Goal: Transaction & Acquisition: Book appointment/travel/reservation

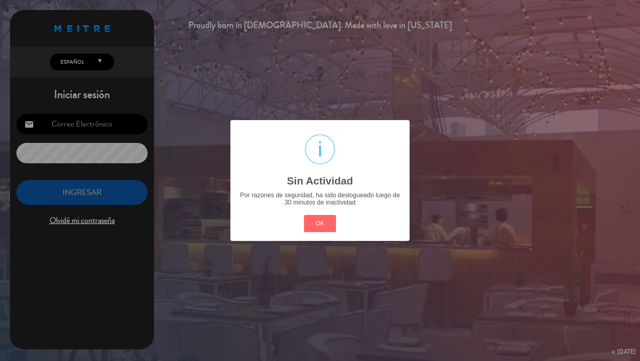
click at [178, 83] on div "? ! i Sin Actividad × Por razones de seguridad, ha sido deslogueado luego de 30…" at bounding box center [320, 180] width 640 height 361
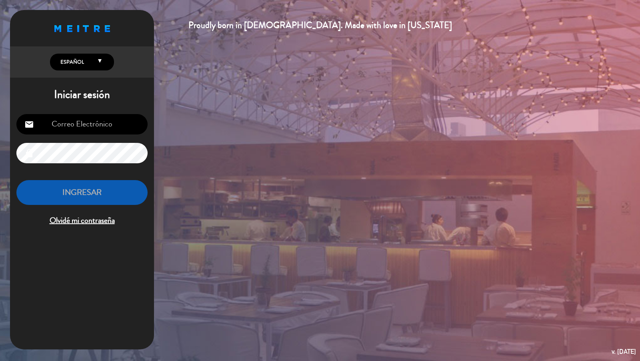
click at [126, 119] on input "email" at bounding box center [81, 124] width 131 height 20
type input "[PERSON_NAME][EMAIL_ADDRESS][DOMAIN_NAME]"
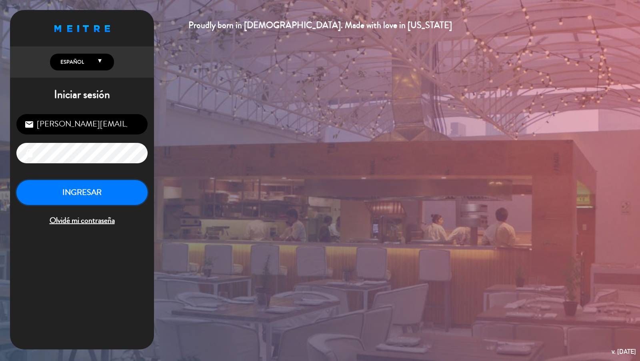
click at [118, 186] on button "INGRESAR" at bounding box center [81, 192] width 131 height 25
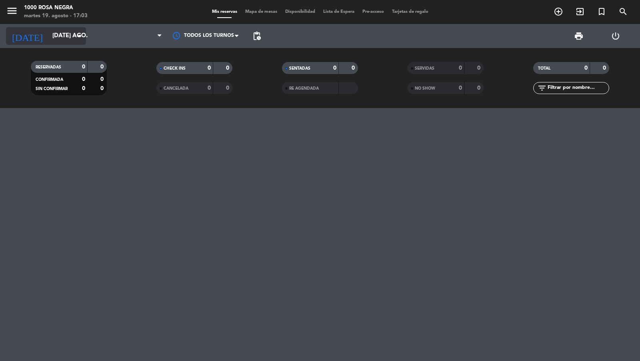
click at [76, 43] on input "[DATE] ago." at bounding box center [86, 35] width 77 height 15
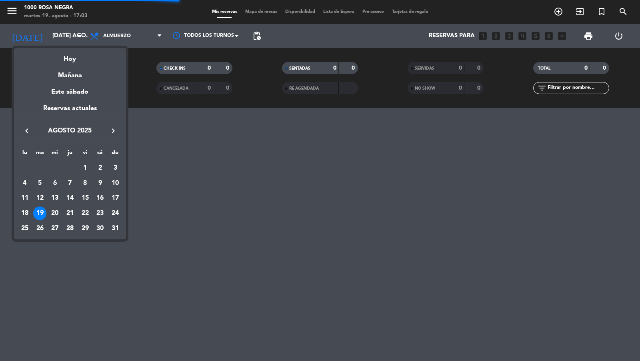
click at [118, 134] on button "keyboard_arrow_right" at bounding box center [113, 131] width 14 height 10
click at [56, 181] on div "3" at bounding box center [55, 183] width 14 height 14
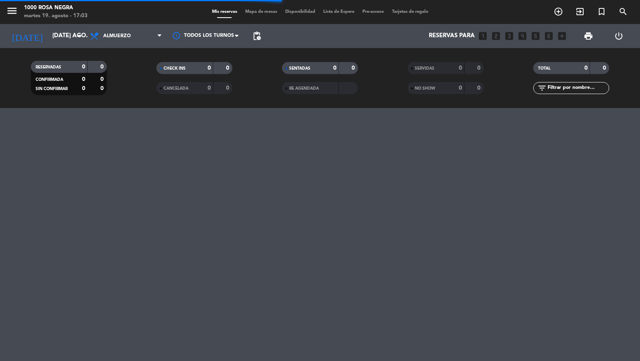
type input "mié. [DATE]"
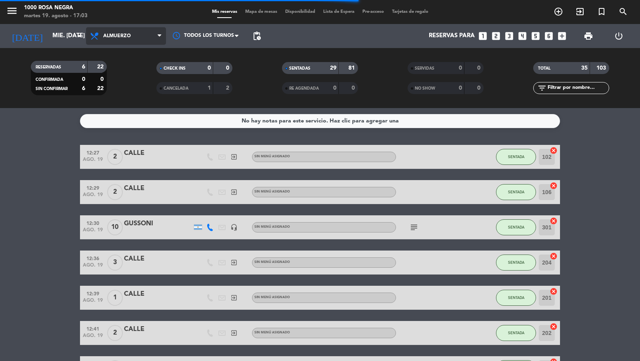
click at [142, 33] on span "Almuerzo" at bounding box center [126, 36] width 80 height 18
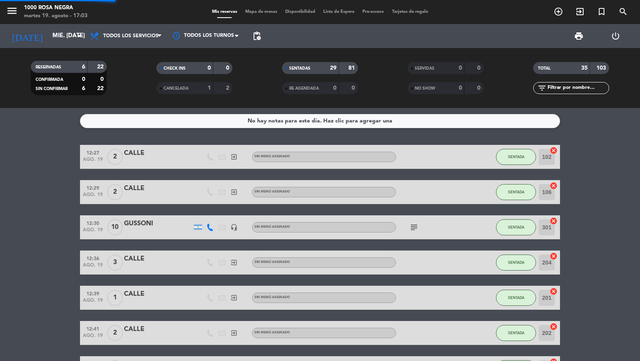
click at [142, 53] on div "menu 1000 [PERSON_NAME] Negra martes 19. agosto - 17:03 Mis reservas Mapa de me…" at bounding box center [320, 54] width 640 height 108
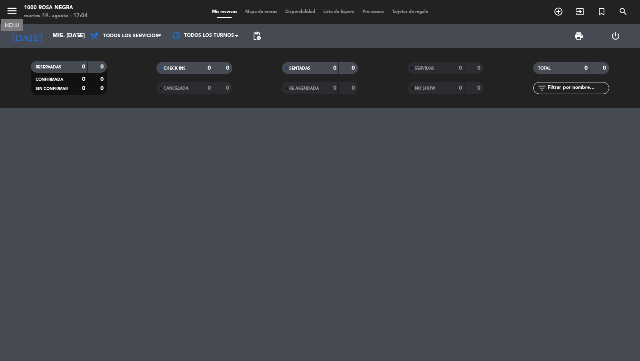
click at [14, 10] on icon "menu" at bounding box center [12, 11] width 12 height 12
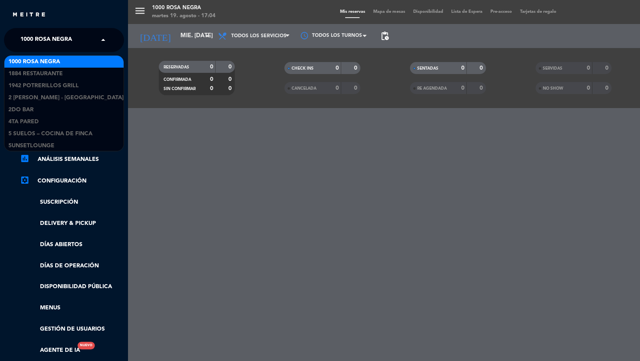
click at [64, 45] on span "1000 Rosa Negra" at bounding box center [46, 40] width 52 height 17
type input "don j"
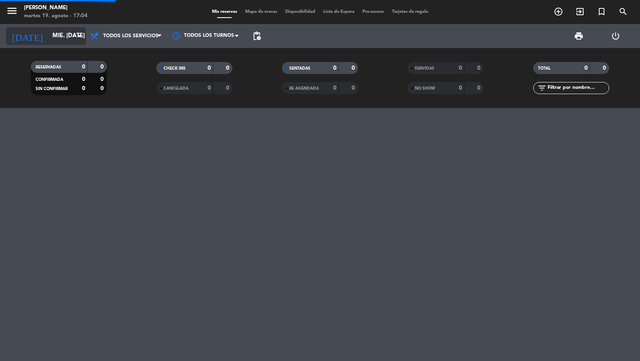
click at [61, 36] on input "mié. [DATE]" at bounding box center [86, 35] width 77 height 15
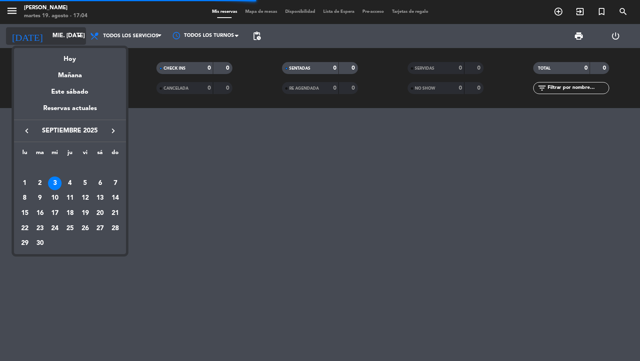
click at [61, 36] on div at bounding box center [320, 180] width 640 height 361
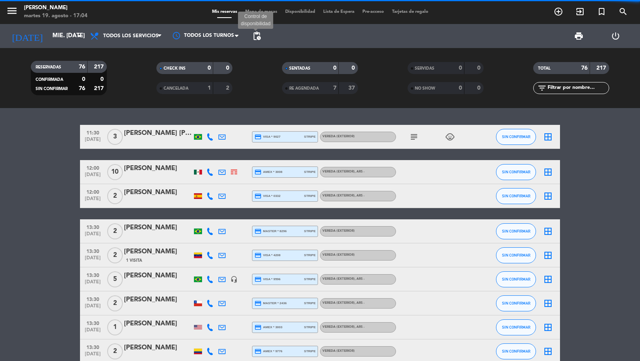
click at [256, 36] on span "pending_actions" at bounding box center [257, 36] width 10 height 10
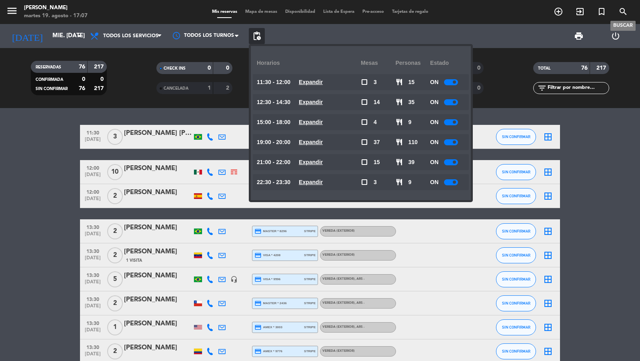
click at [630, 14] on span "search" at bounding box center [623, 12] width 22 height 14
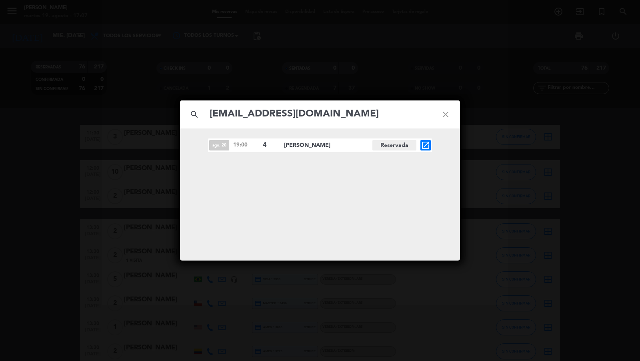
type input "[EMAIL_ADDRESS][DOMAIN_NAME]"
click at [430, 146] on icon "open_in_new" at bounding box center [426, 145] width 10 height 10
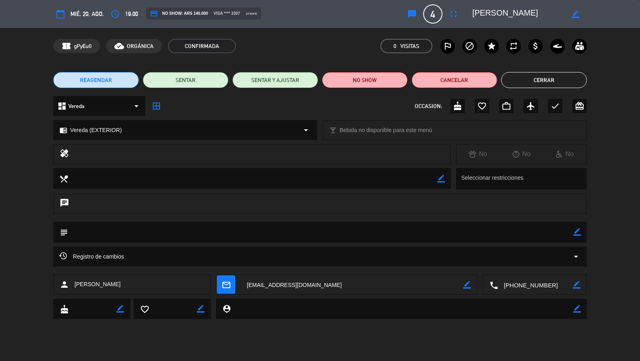
click at [383, 120] on div "local_bar Bebida no disponible para este menú arrow_drop_down" at bounding box center [455, 130] width 264 height 20
click at [532, 82] on button "Cerrar" at bounding box center [544, 80] width 86 height 16
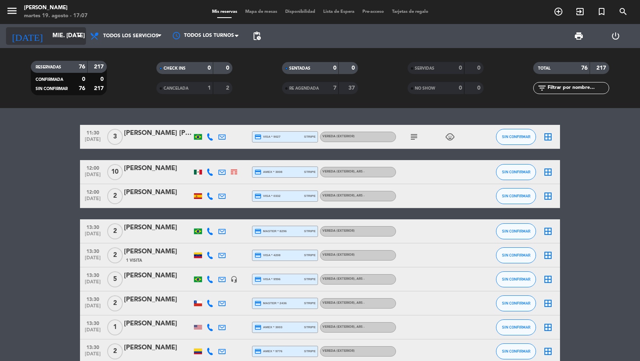
click at [68, 37] on input "mié. [DATE]" at bounding box center [86, 35] width 77 height 15
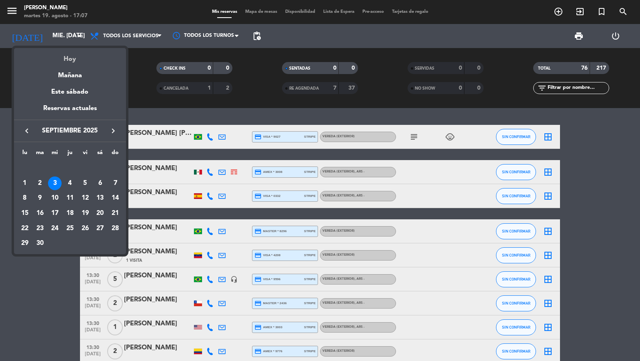
click at [72, 54] on div "Hoy" at bounding box center [70, 56] width 112 height 16
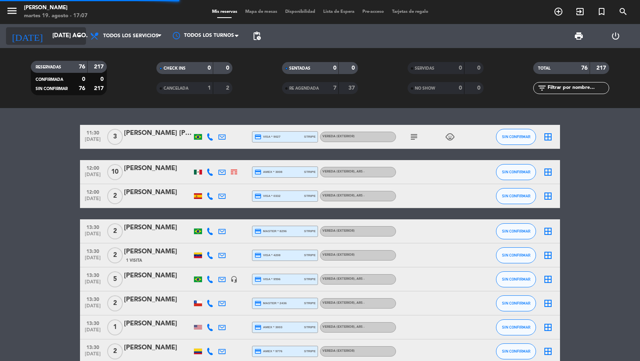
click at [71, 37] on input "[DATE] ago." at bounding box center [86, 35] width 77 height 15
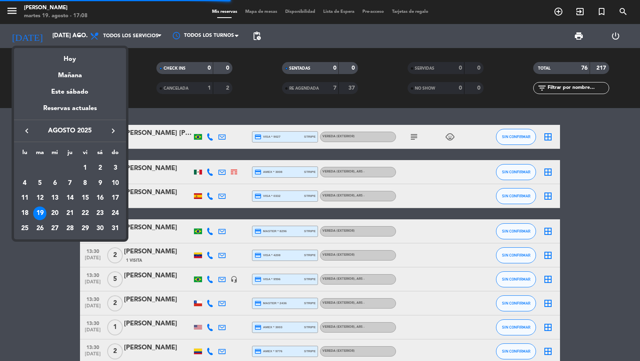
click at [58, 213] on div "20" at bounding box center [55, 213] width 14 height 14
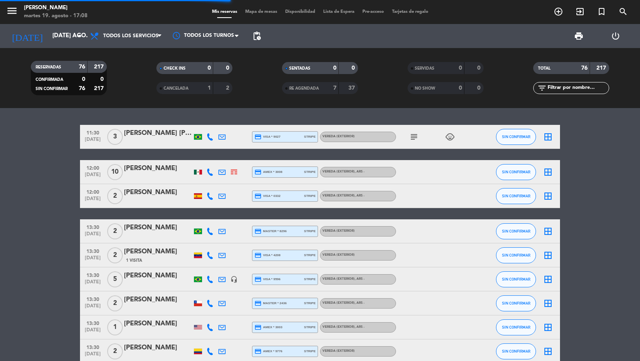
type input "mié. 20 ago."
click at [253, 32] on span "pending_actions" at bounding box center [257, 36] width 10 height 10
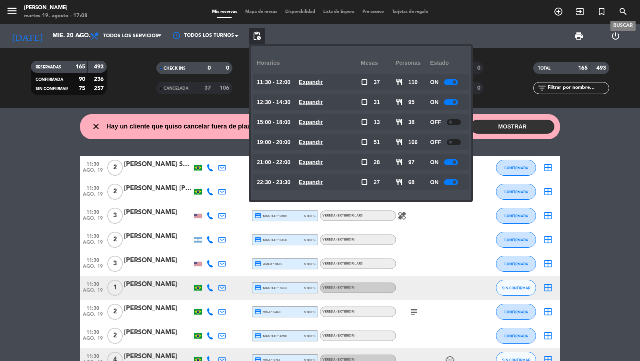
click at [622, 13] on icon "search" at bounding box center [623, 12] width 10 height 10
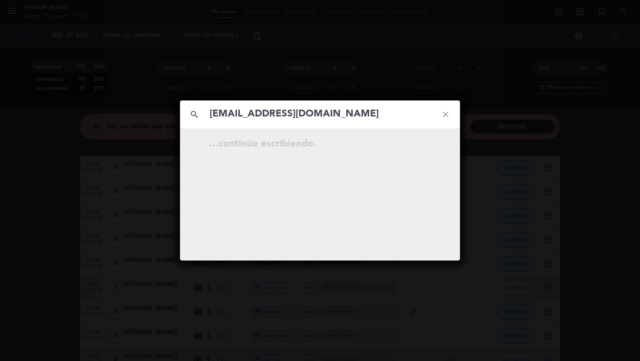
type input "[EMAIL_ADDRESS][DOMAIN_NAME]"
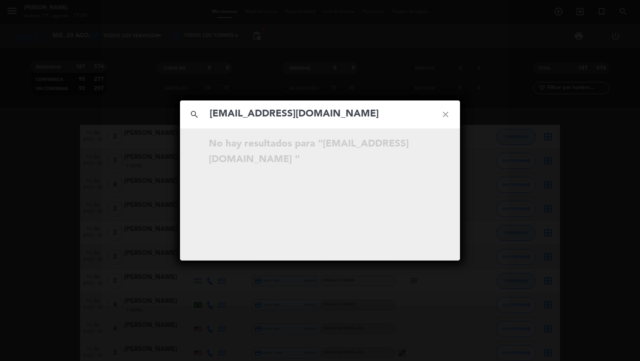
click at [162, 88] on div "search [EMAIL_ADDRESS][DOMAIN_NAME] close No hay resultados para "[EMAIL_ADDRES…" at bounding box center [320, 180] width 640 height 361
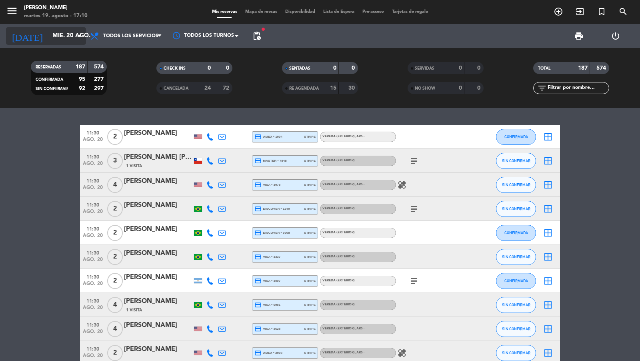
click at [73, 35] on input "mié. 20 ago." at bounding box center [86, 35] width 77 height 15
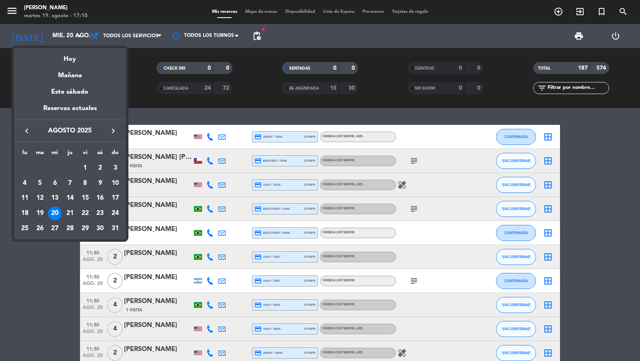
click at [96, 215] on div "23" at bounding box center [100, 213] width 14 height 14
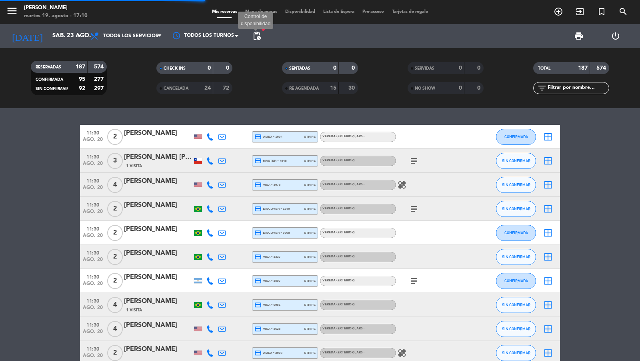
click at [258, 33] on span "pending_actions" at bounding box center [257, 36] width 10 height 10
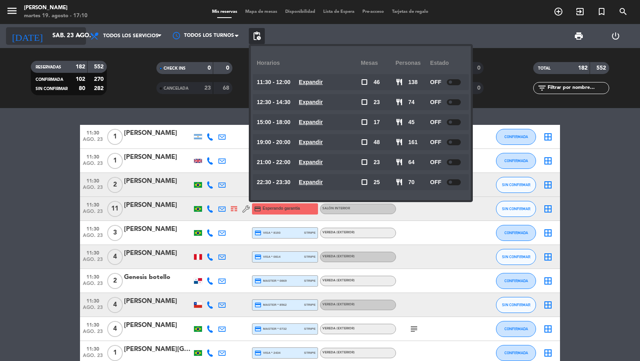
click at [80, 38] on icon "arrow_drop_down" at bounding box center [79, 36] width 10 height 10
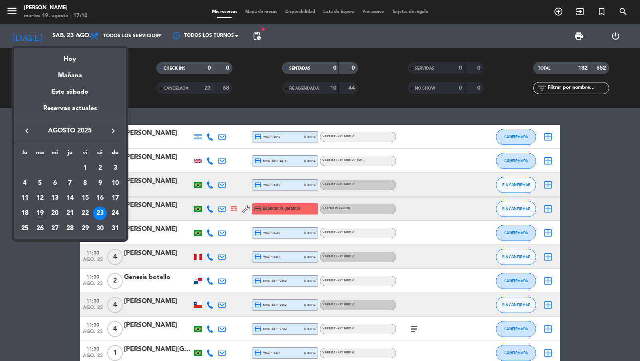
click at [110, 212] on div "24" at bounding box center [115, 213] width 14 height 14
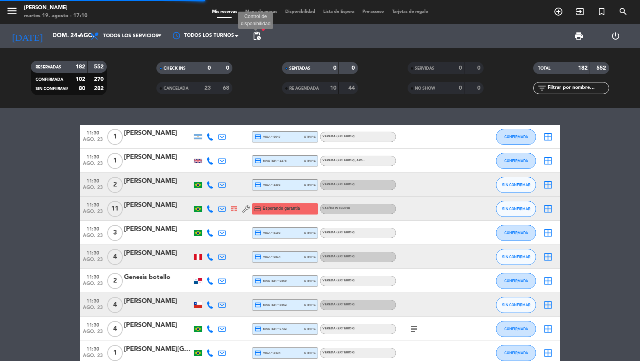
click at [254, 36] on span "pending_actions" at bounding box center [257, 36] width 10 height 10
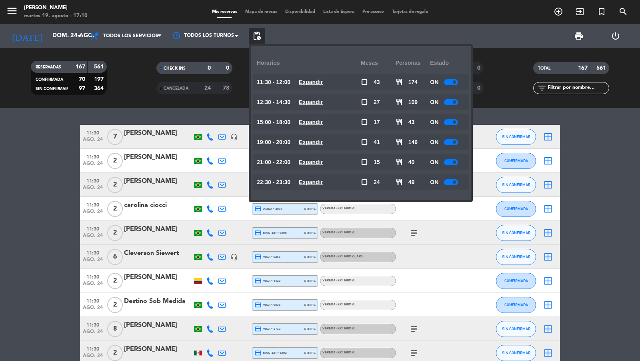
click at [300, 82] on u "Expandir" at bounding box center [311, 82] width 24 height 6
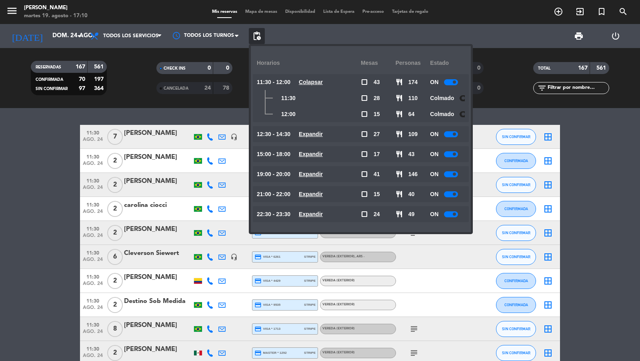
click at [300, 82] on u "Colapsar" at bounding box center [311, 82] width 24 height 6
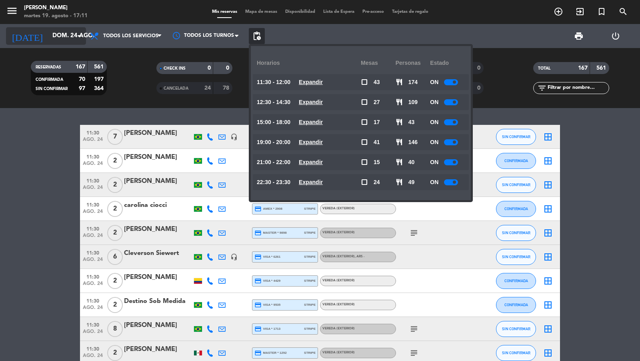
click at [67, 35] on input "dom. 24 ago." at bounding box center [86, 35] width 77 height 15
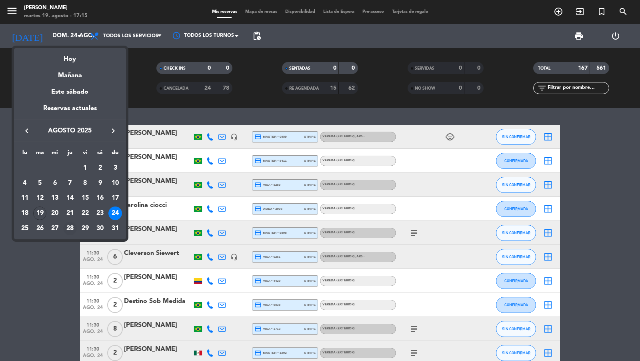
click at [70, 227] on div "28" at bounding box center [70, 229] width 14 height 14
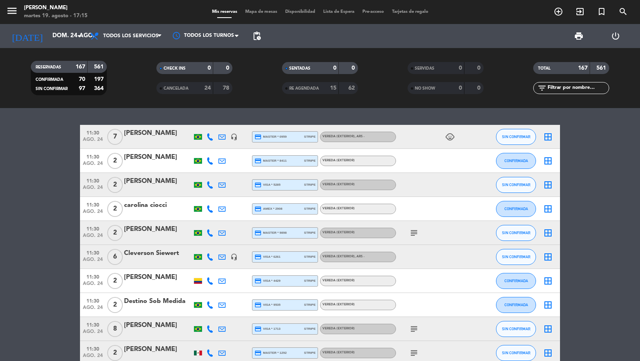
type input "jue. 28 ago."
click at [256, 32] on span "pending_actions" at bounding box center [257, 36] width 10 height 10
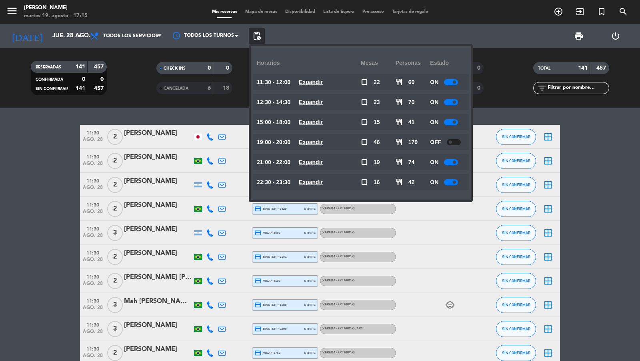
click at [300, 78] on span "Expandir" at bounding box center [311, 82] width 24 height 9
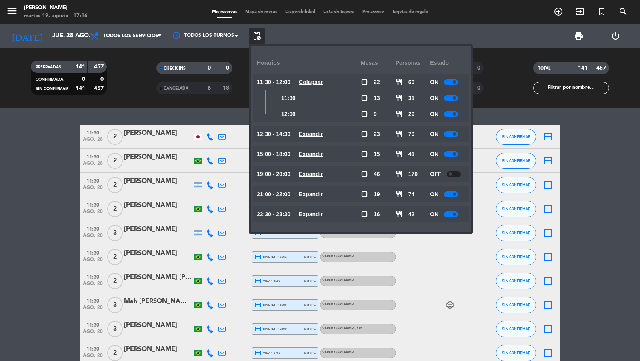
click at [157, 120] on div "11:30 ago. 28 2 [PERSON_NAME] credit_card visa * 0810 stripe Vereda (EXTERIOR) …" at bounding box center [320, 234] width 640 height 253
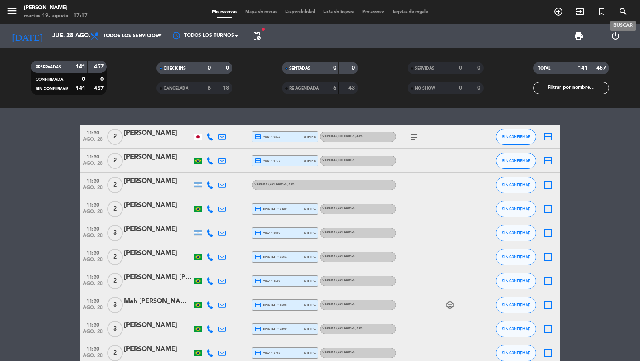
click at [631, 11] on span "search" at bounding box center [623, 12] width 22 height 14
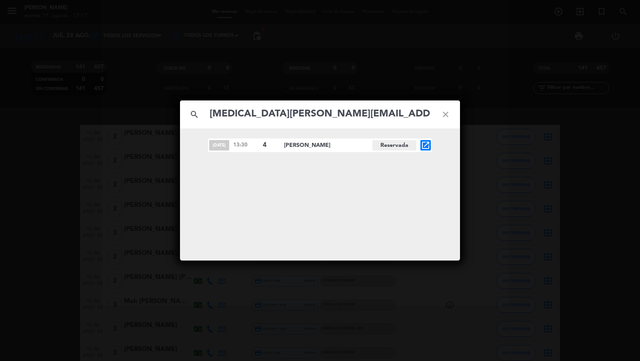
type input "[MEDICAL_DATA][PERSON_NAME][EMAIL_ADDRESS][DOMAIN_NAME]"
click at [420, 142] on span "open_in_new" at bounding box center [425, 145] width 10 height 10
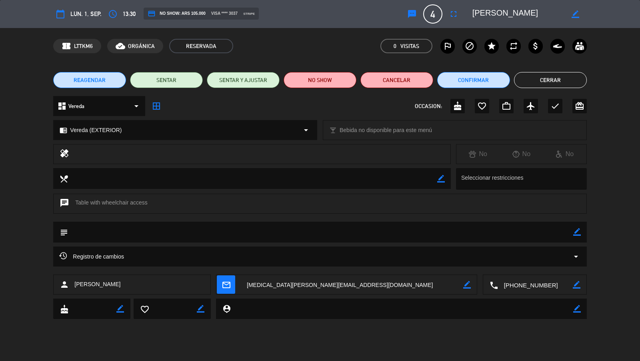
click at [104, 78] on span "REAGENDAR" at bounding box center [90, 80] width 32 height 8
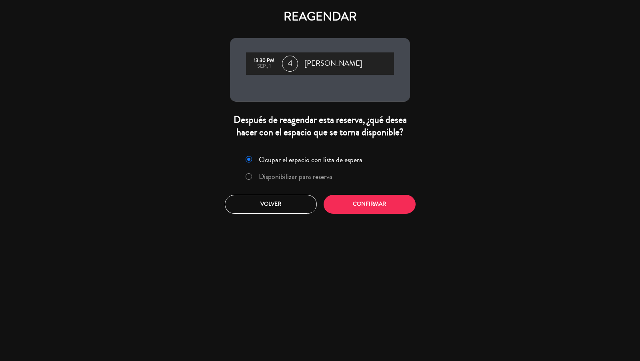
click at [269, 173] on label "Disponibilizar para reserva" at bounding box center [296, 176] width 74 height 7
click at [354, 200] on button "Confirmar" at bounding box center [369, 204] width 92 height 19
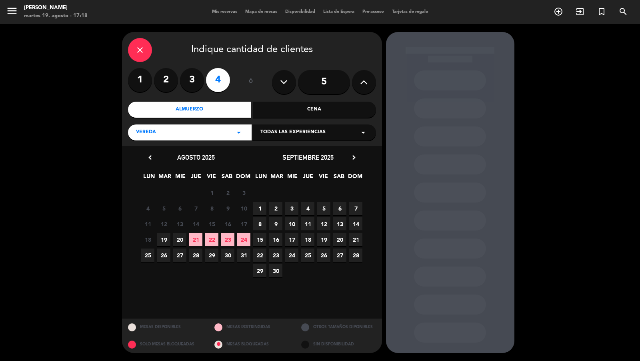
click at [267, 129] on span "Todas las experiencias" at bounding box center [292, 132] width 65 height 8
click at [267, 151] on div "Sidewalk (OUTDOORS)" at bounding box center [314, 152] width 108 height 8
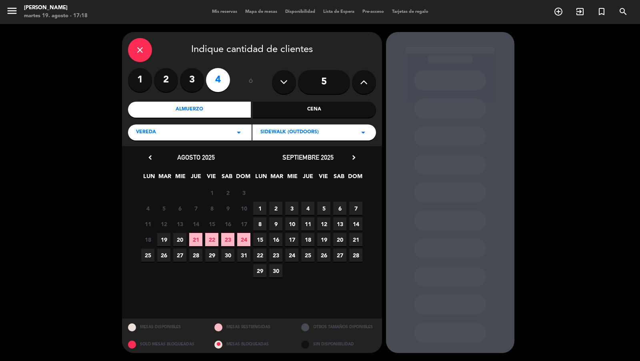
click at [240, 258] on span "31" at bounding box center [243, 254] width 13 height 13
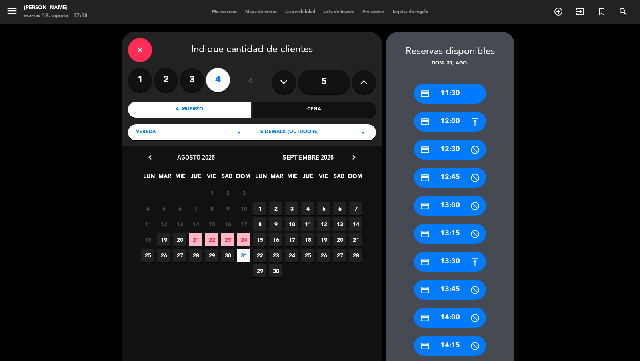
click at [436, 256] on div "credit_card 13:30" at bounding box center [450, 262] width 72 height 20
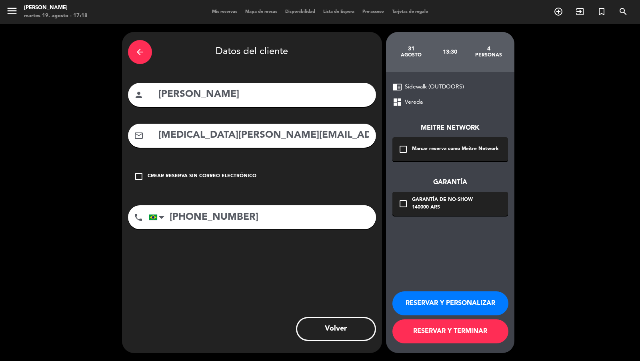
click at [438, 152] on div "Marcar reserva como Meitre Network" at bounding box center [455, 149] width 87 height 8
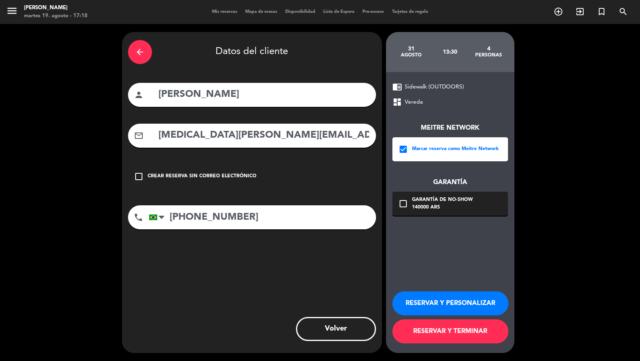
click at [435, 333] on button "RESERVAR Y TERMINAR" at bounding box center [450, 331] width 116 height 24
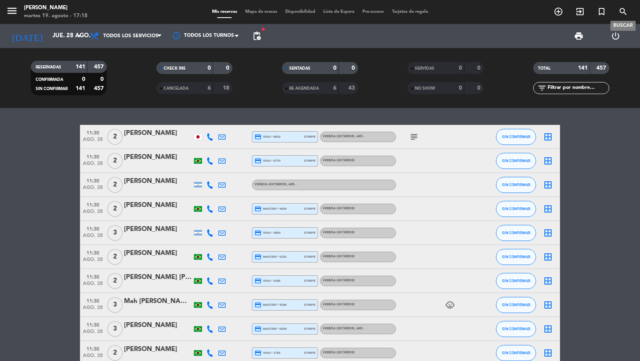
click at [622, 12] on icon "search" at bounding box center [623, 12] width 10 height 10
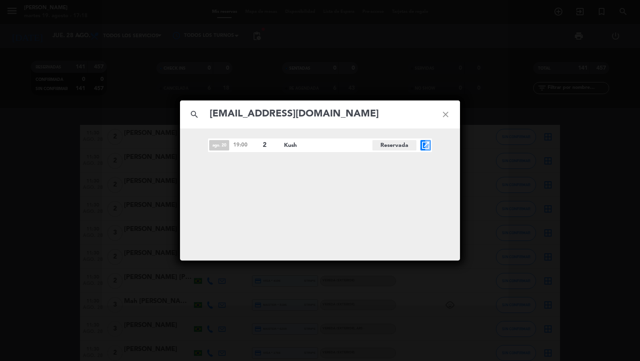
drag, startPoint x: 425, startPoint y: 144, endPoint x: 418, endPoint y: 228, distance: 83.8
click at [418, 228] on div "ago. 20 19:00 2 [GEOGRAPHIC_DATA] open_in_new" at bounding box center [320, 194] width 280 height 132
click at [359, 116] on input "[EMAIL_ADDRESS][DOMAIN_NAME]" at bounding box center [320, 114] width 222 height 16
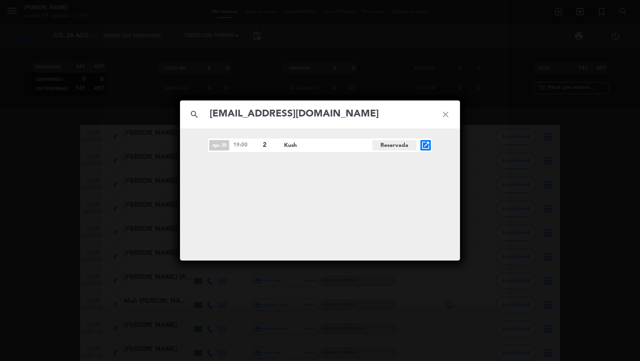
paste input "[DOMAIN_NAME][EMAIL_ADDRESS][DOMAIN_NAME]"
type input "[DOMAIN_NAME][EMAIL_ADDRESS][DOMAIN_NAME]"
click at [422, 143] on icon "open_in_new" at bounding box center [426, 145] width 10 height 10
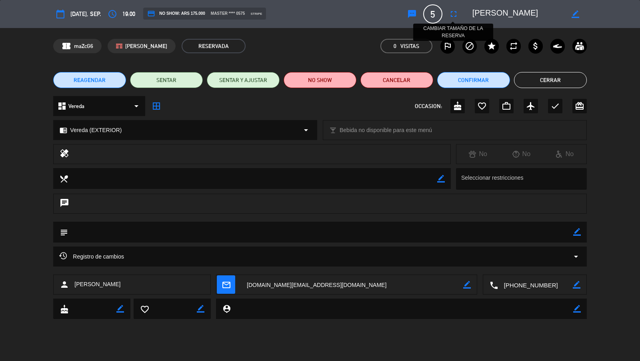
click at [454, 16] on icon "fullscreen" at bounding box center [454, 14] width 10 height 10
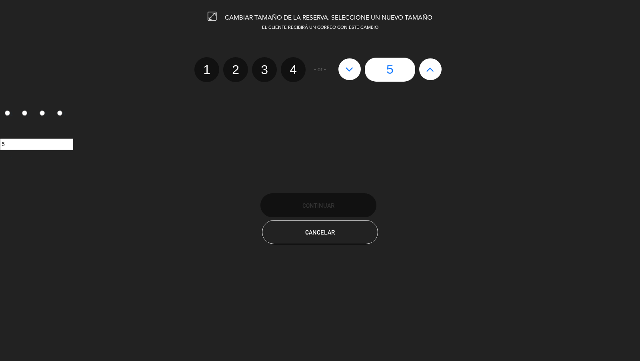
click at [431, 68] on icon at bounding box center [430, 69] width 8 height 13
type input "6"
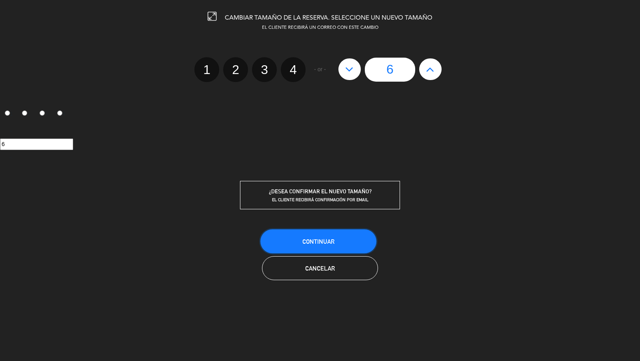
click at [356, 239] on button "Continuar" at bounding box center [318, 241] width 116 height 24
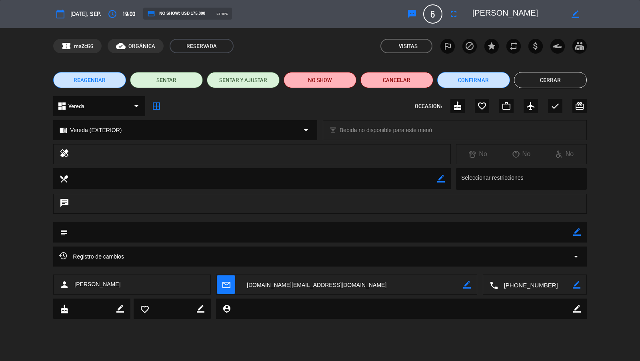
drag, startPoint x: 542, startPoint y: 64, endPoint x: 540, endPoint y: 74, distance: 10.2
click at [542, 69] on div "REAGENDAR SENTAR SENTAR Y AJUSTAR NO SHOW Cancelar Confirmar Cerrar" at bounding box center [320, 80] width 640 height 32
click at [540, 80] on button "Cerrar" at bounding box center [550, 80] width 73 height 16
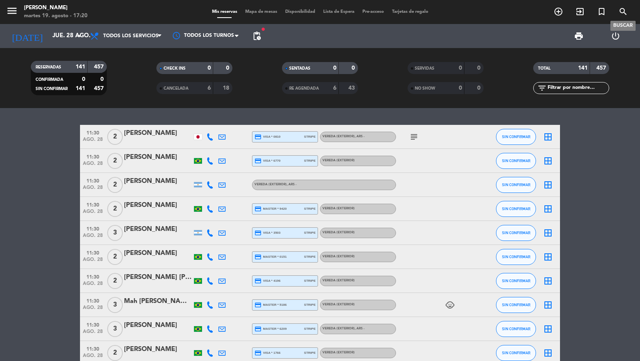
click at [623, 10] on icon "search" at bounding box center [623, 12] width 10 height 10
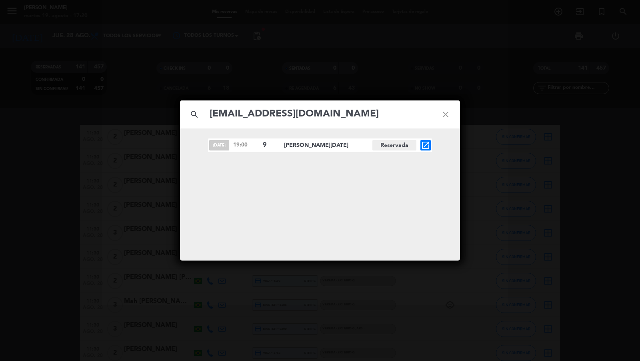
type input "[EMAIL_ADDRESS][DOMAIN_NAME]"
click at [138, 79] on div "search [EMAIL_ADDRESS][DOMAIN_NAME] close [DATE] 19:00 9 [PERSON_NAME][DATE] Re…" at bounding box center [320, 180] width 640 height 361
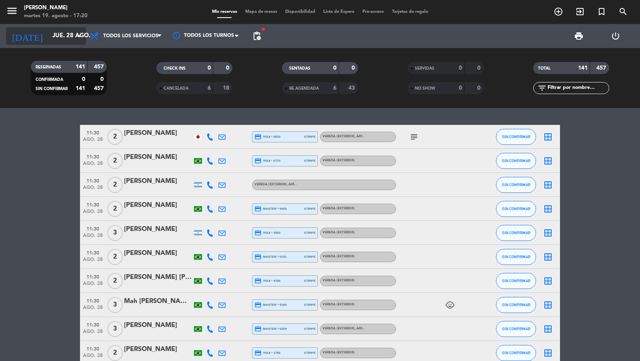
click at [68, 27] on div "[DATE] jue. 28 ago. arrow_drop_down" at bounding box center [46, 36] width 80 height 18
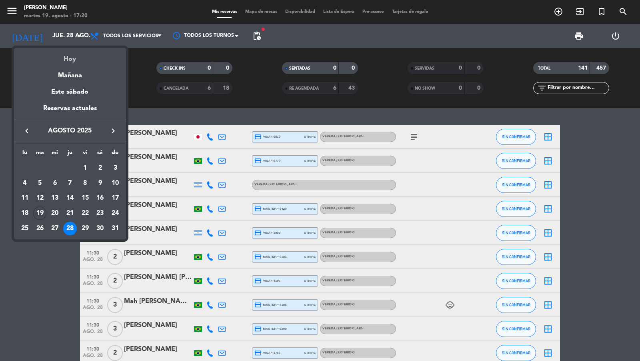
click at [69, 54] on div "Hoy" at bounding box center [70, 56] width 112 height 16
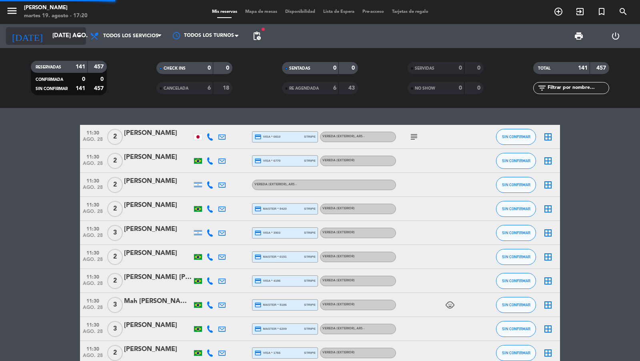
click at [68, 41] on input "[DATE] ago." at bounding box center [86, 35] width 77 height 15
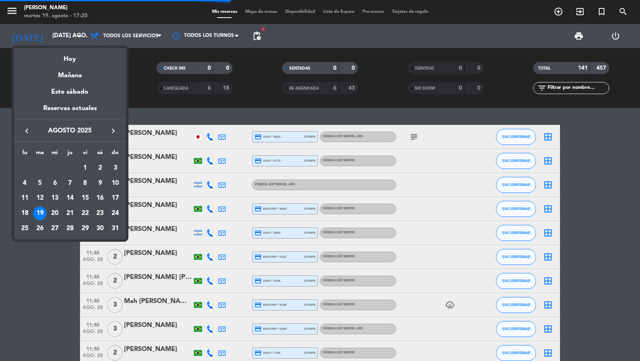
click at [70, 211] on div "21" at bounding box center [70, 213] width 14 height 14
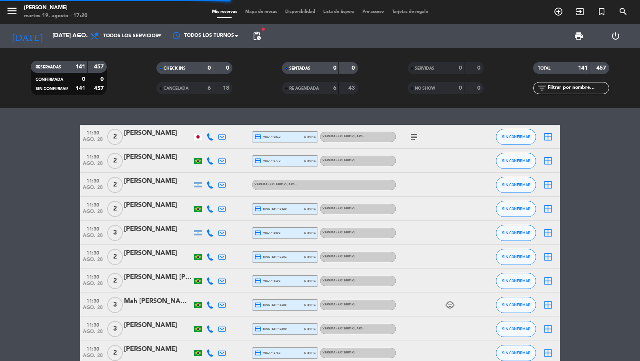
type input "jue. 21 ago."
click at [257, 35] on span "pending_actions" at bounding box center [257, 36] width 10 height 10
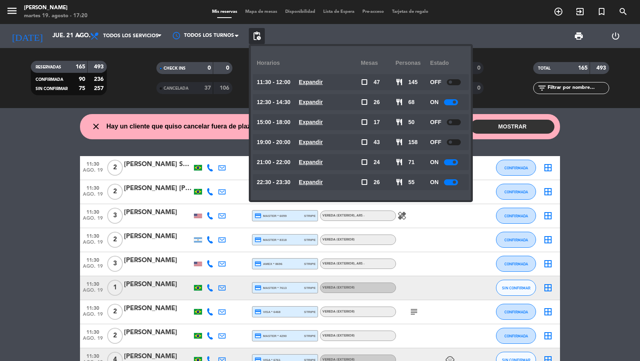
click at [254, 12] on span "Mapa de mesas" at bounding box center [261, 12] width 40 height 4
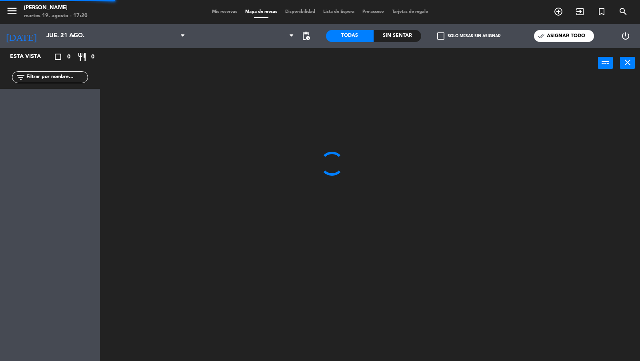
click at [220, 11] on span "Mis reservas" at bounding box center [224, 12] width 33 height 4
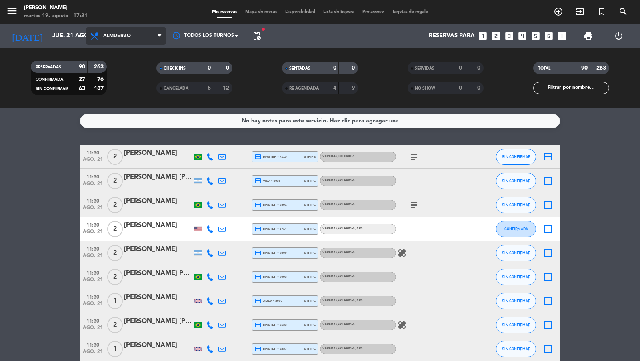
click at [149, 40] on span "Almuerzo" at bounding box center [126, 36] width 80 height 18
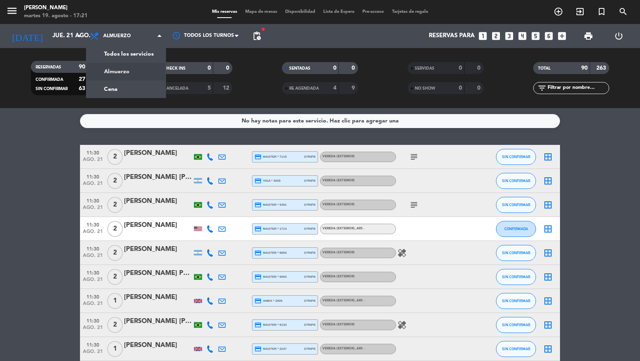
click at [147, 50] on div "menu [PERSON_NAME] 19. [PERSON_NAME] - 17:21 Mis reservas Mapa de mesas Disponi…" at bounding box center [320, 54] width 640 height 108
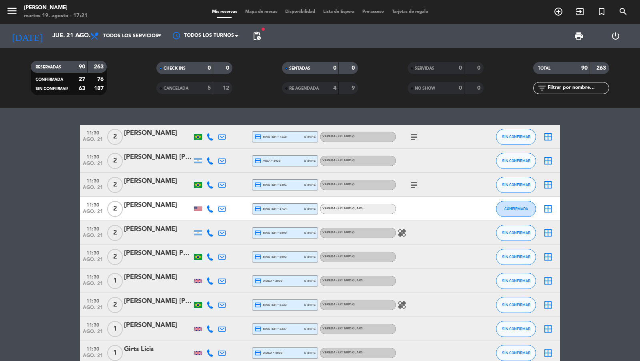
click at [258, 36] on span "pending_actions" at bounding box center [257, 36] width 10 height 10
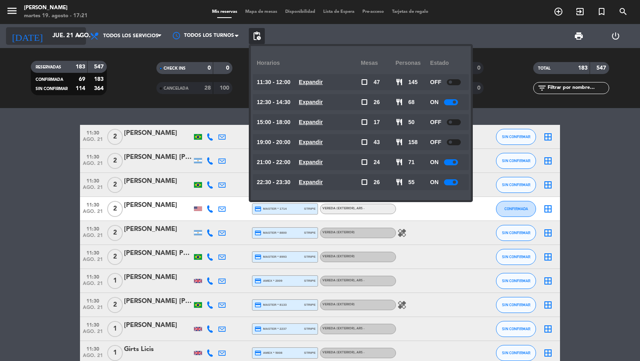
click at [76, 30] on input "jue. 21 ago." at bounding box center [86, 35] width 77 height 15
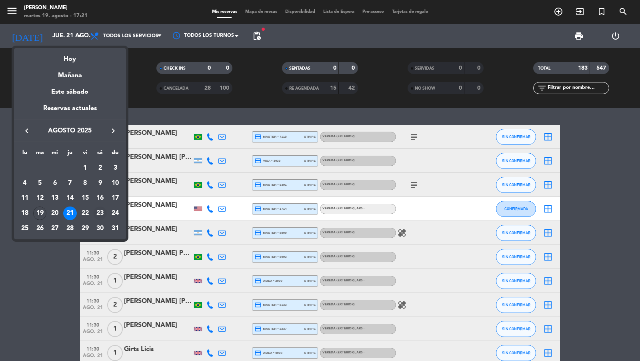
click at [99, 212] on div "23" at bounding box center [100, 213] width 14 height 14
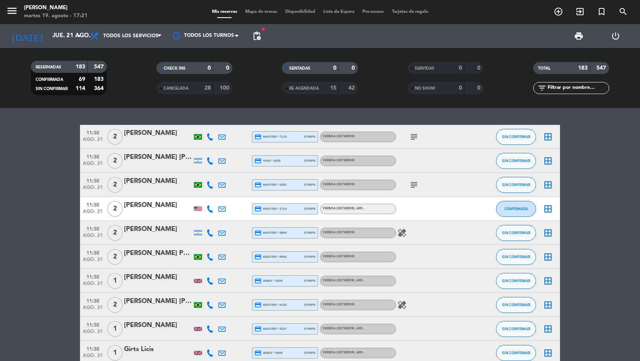
type input "sáb. 23 ago."
click at [256, 35] on span "pending_actions" at bounding box center [257, 36] width 10 height 10
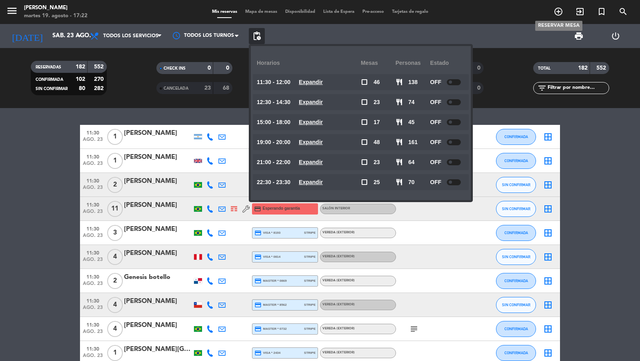
click at [560, 9] on icon "add_circle_outline" at bounding box center [558, 12] width 10 height 10
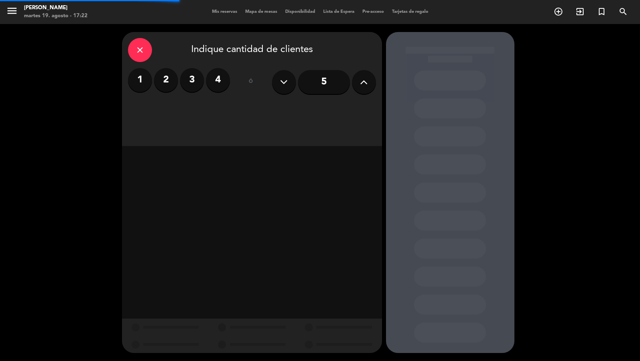
click at [327, 78] on input "5" at bounding box center [324, 82] width 52 height 24
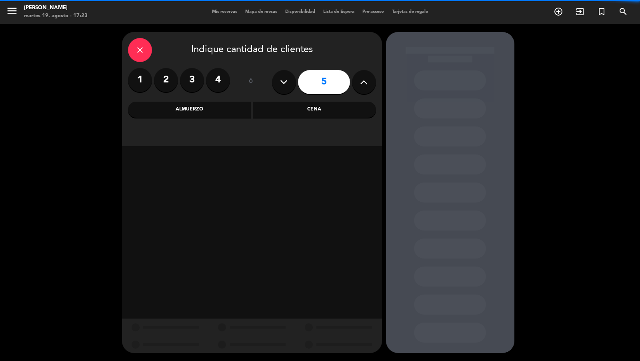
click at [293, 100] on div "close Indique cantidad de clientes 1 2 3 4 ó 5 Almuerzo Cena" at bounding box center [252, 89] width 260 height 114
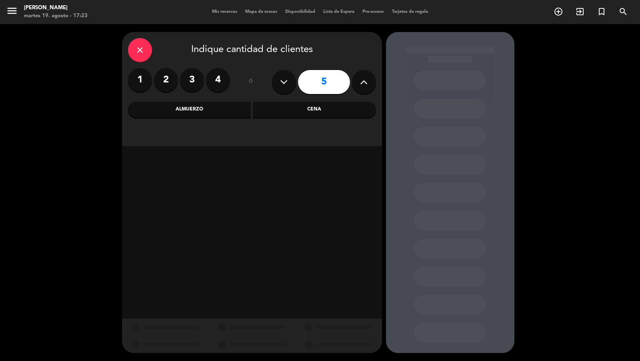
click at [279, 110] on div "Cena" at bounding box center [314, 110] width 123 height 16
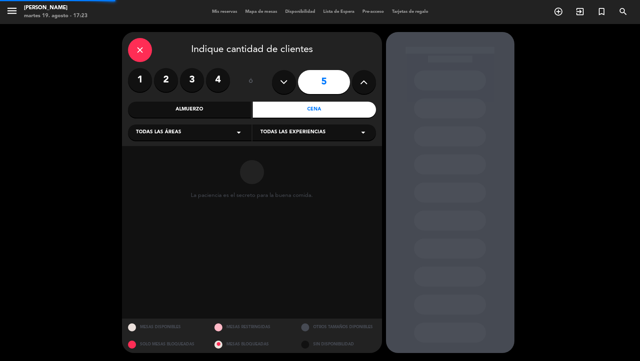
click at [229, 131] on div "Todas las áreas arrow_drop_down" at bounding box center [190, 132] width 124 height 16
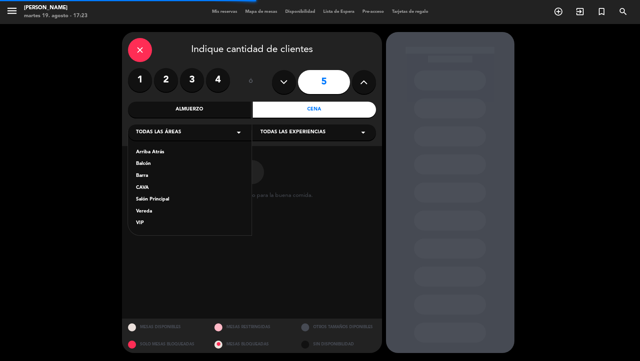
click at [167, 212] on div "Vereda" at bounding box center [190, 212] width 108 height 8
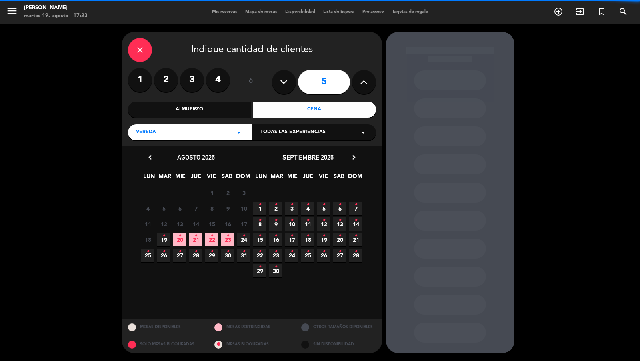
click at [279, 130] on span "Todas las experiencias" at bounding box center [292, 132] width 65 height 8
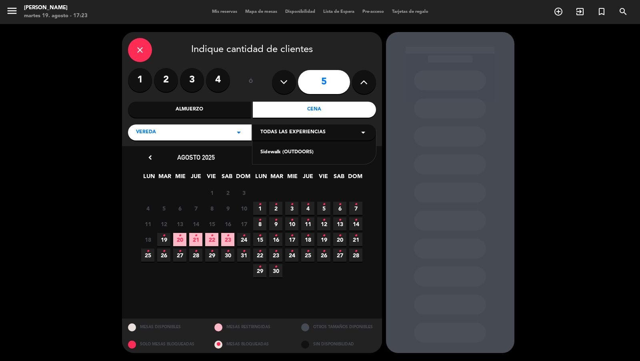
click at [279, 146] on div "Sidewalk (OUTDOORS)" at bounding box center [314, 147] width 124 height 34
click at [279, 149] on div "Sidewalk (OUTDOORS)" at bounding box center [314, 152] width 108 height 8
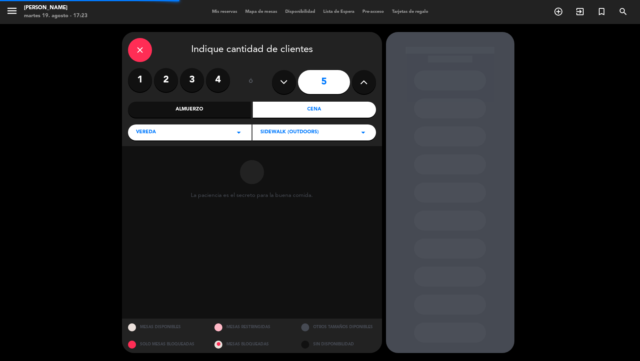
drag, startPoint x: 341, startPoint y: 160, endPoint x: 346, endPoint y: 160, distance: 5.2
click at [346, 160] on div "La paciencia es el secreto para la buena comida." at bounding box center [252, 232] width 260 height 172
click at [358, 161] on div "La paciencia es el secreto para la buena comida." at bounding box center [252, 232] width 260 height 172
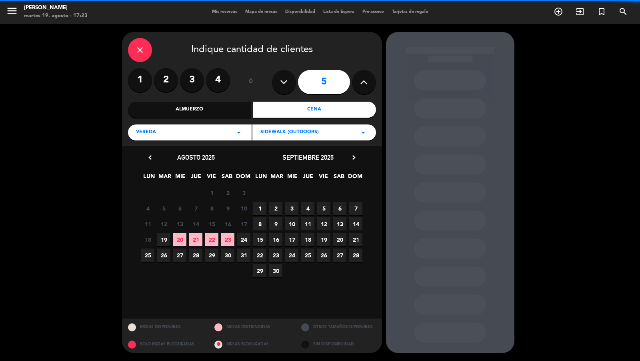
click at [354, 160] on icon "chevron_right" at bounding box center [353, 157] width 8 height 8
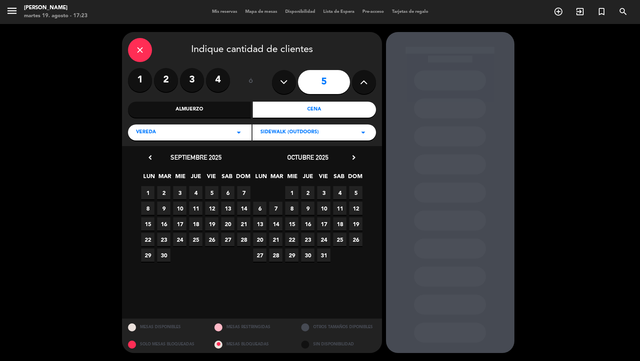
click at [296, 192] on span "1" at bounding box center [291, 192] width 13 height 13
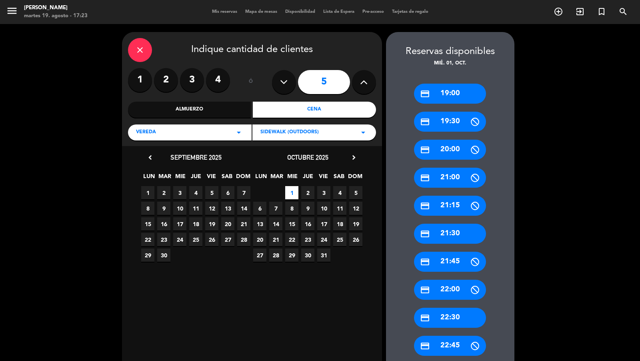
click at [459, 97] on div "credit_card 19:00" at bounding box center [450, 94] width 72 height 20
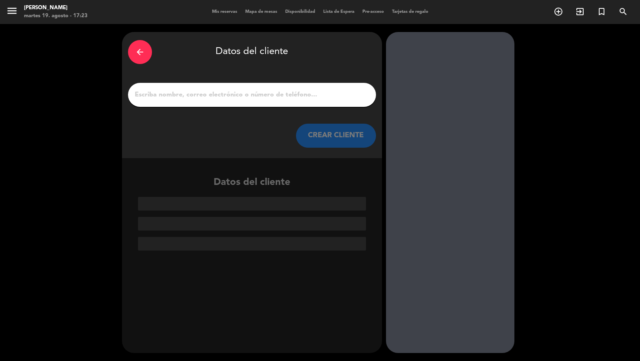
click at [345, 101] on div at bounding box center [252, 95] width 248 height 24
click at [342, 95] on input "1" at bounding box center [252, 94] width 236 height 11
paste input "[PERSON_NAME]"
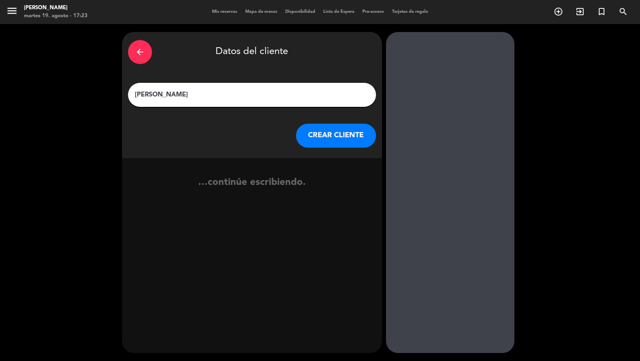
type input "[PERSON_NAME]"
click at [343, 134] on button "CREAR CLIENTE" at bounding box center [336, 136] width 80 height 24
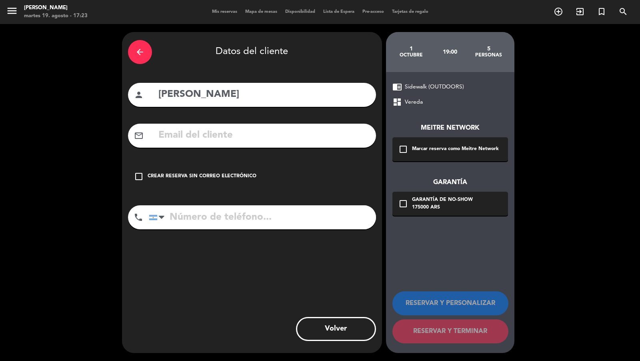
click at [420, 145] on div "Marcar reserva como Meitre Network" at bounding box center [455, 149] width 87 height 8
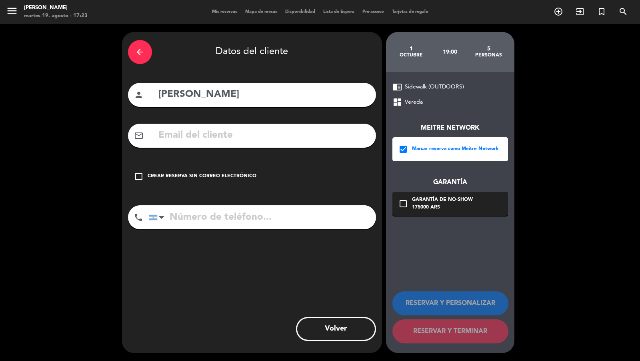
click at [416, 212] on div "check_box_outline_blank Garantía de no-show 175000 ARS" at bounding box center [450, 204] width 116 height 24
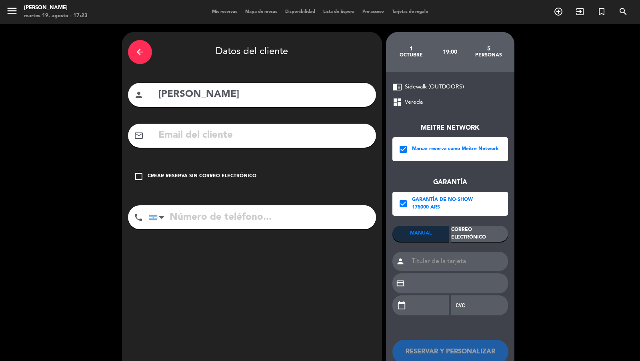
click at [476, 241] on div "Correo Electrónico" at bounding box center [479, 234] width 57 height 16
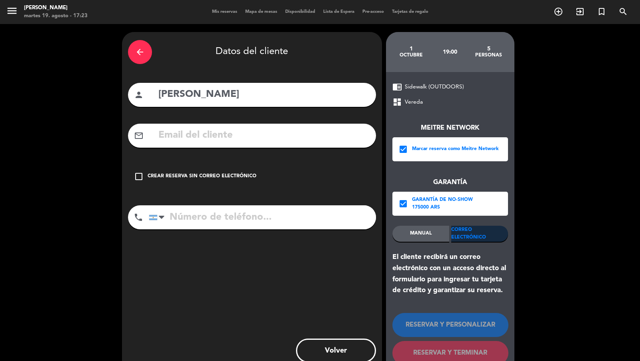
click at [320, 138] on input "text" at bounding box center [264, 135] width 212 height 16
click at [276, 130] on input "text" at bounding box center [264, 135] width 212 height 16
paste input "[EMAIL_ADDRESS][DOMAIN_NAME]"
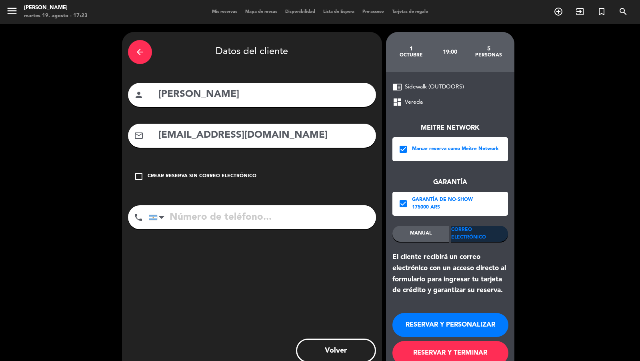
type input "[EMAIL_ADDRESS][DOMAIN_NAME]"
click at [269, 212] on input "tel" at bounding box center [262, 217] width 227 height 24
paste input "[PHONE_NUMBER]"
click at [236, 216] on input "[PHONE_NUMBER]" at bounding box center [262, 217] width 227 height 24
type input "[PHONE_NUMBER]"
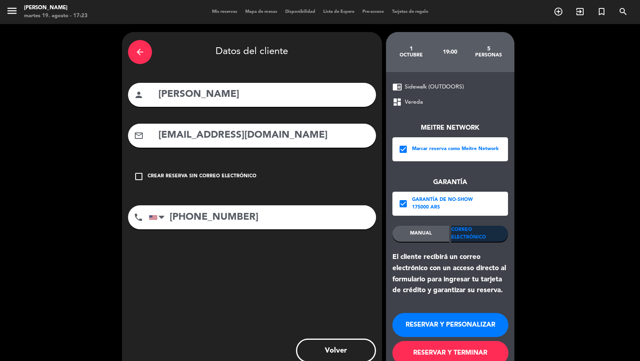
click at [426, 344] on button "RESERVAR Y TERMINAR" at bounding box center [450, 353] width 116 height 24
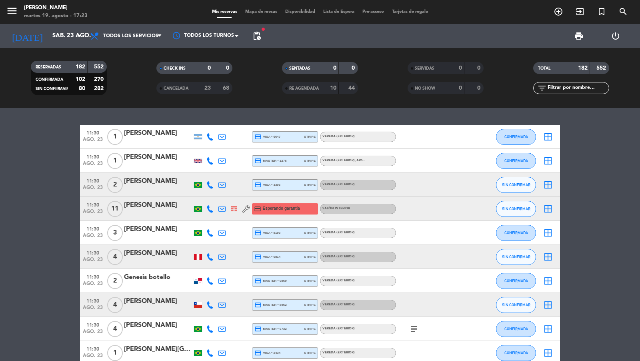
click at [559, 21] on div "menu [PERSON_NAME] 19. [PERSON_NAME] - 17:23 Mis reservas Mapa de mesas Disponi…" at bounding box center [320, 12] width 640 height 24
click at [559, 18] on span "add_circle_outline" at bounding box center [558, 12] width 22 height 14
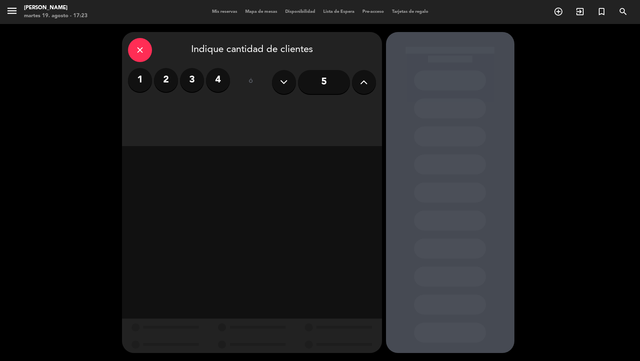
click at [335, 87] on input "5" at bounding box center [324, 82] width 52 height 24
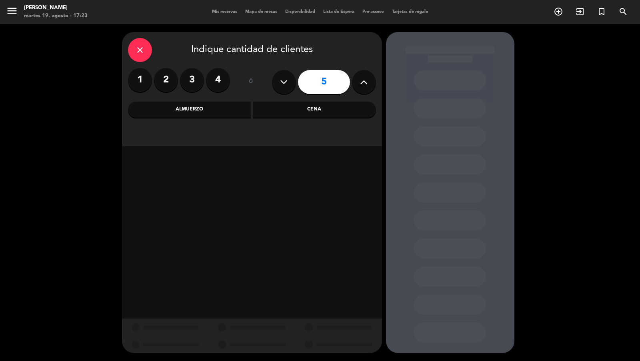
click at [292, 114] on div "Cena" at bounding box center [314, 110] width 123 height 16
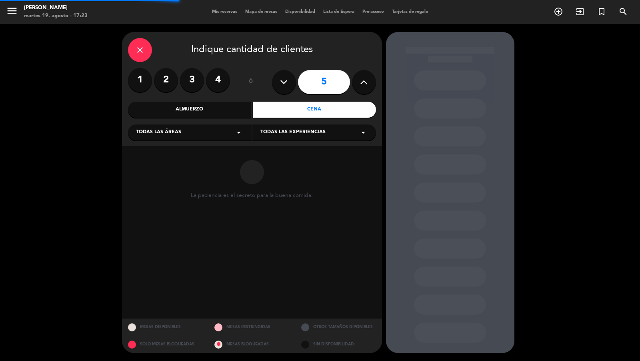
click at [214, 130] on div "Todas las áreas arrow_drop_down" at bounding box center [190, 132] width 124 height 16
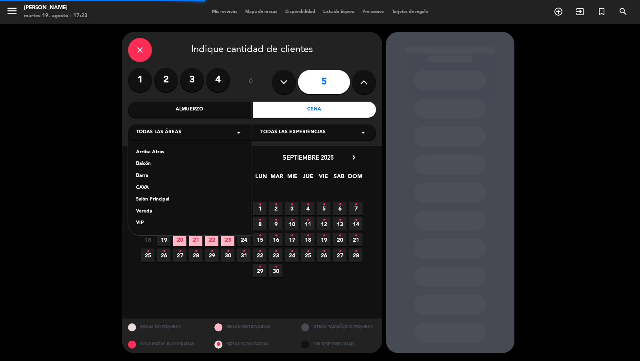
click at [202, 110] on div "Almuerzo" at bounding box center [189, 110] width 123 height 16
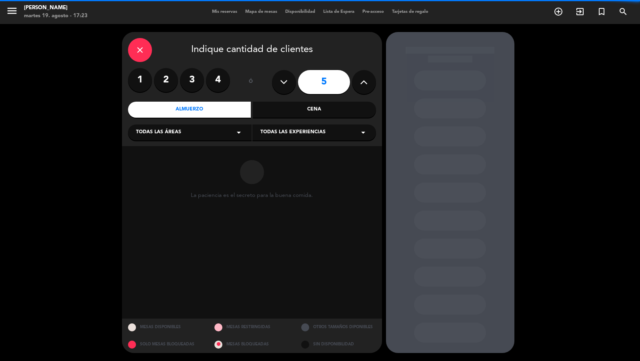
click at [196, 128] on div "Todas las áreas arrow_drop_down" at bounding box center [190, 132] width 124 height 16
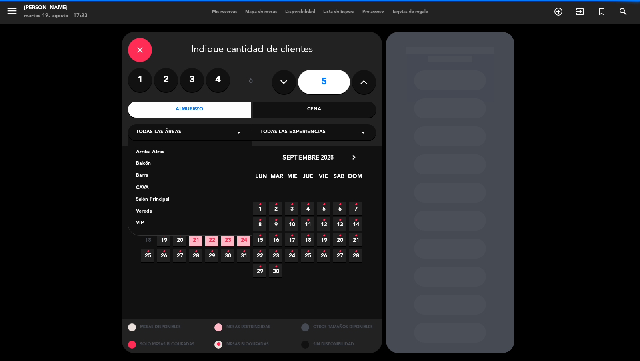
drag, startPoint x: 154, startPoint y: 212, endPoint x: 156, endPoint y: 208, distance: 4.3
click at [154, 212] on div "Vereda" at bounding box center [190, 212] width 108 height 8
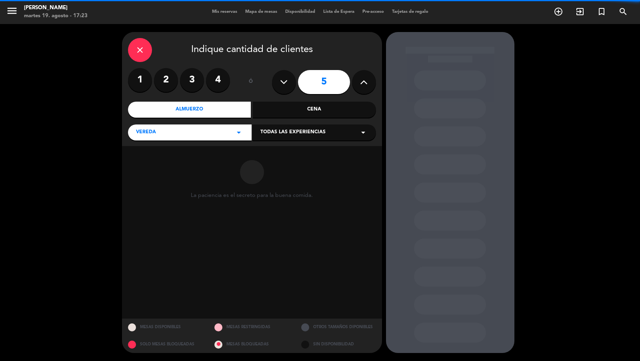
click at [266, 138] on div "Todas las experiencias arrow_drop_down" at bounding box center [314, 132] width 124 height 16
click at [267, 150] on div "Sidewalk (OUTDOORS)" at bounding box center [314, 152] width 108 height 8
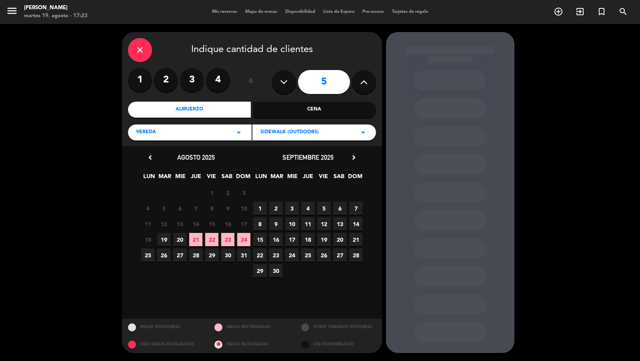
click at [354, 155] on icon "chevron_right" at bounding box center [353, 157] width 8 height 8
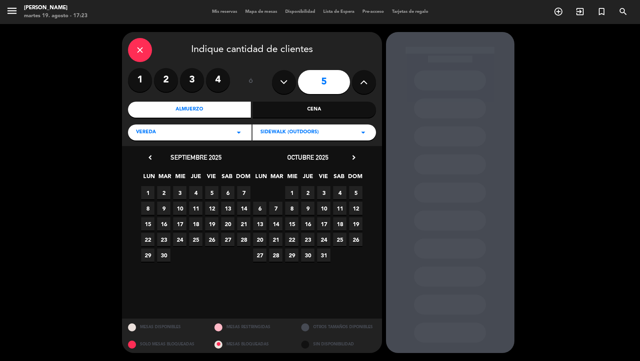
click at [324, 250] on span "31" at bounding box center [323, 254] width 13 height 13
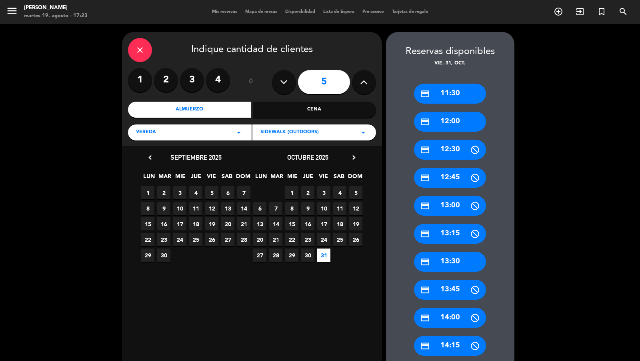
click at [453, 97] on div "credit_card 11:30" at bounding box center [450, 94] width 72 height 20
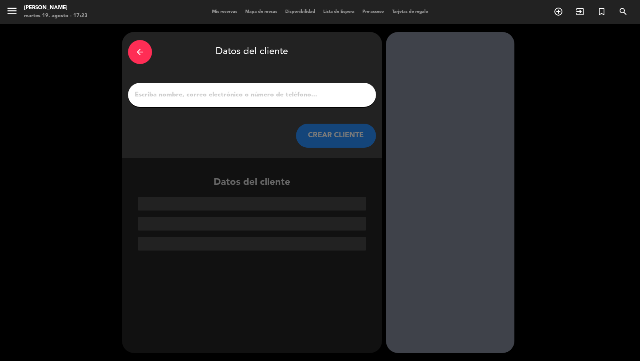
click at [334, 97] on input "1" at bounding box center [252, 94] width 236 height 11
paste input "[PERSON_NAME] [PERSON_NAME]"
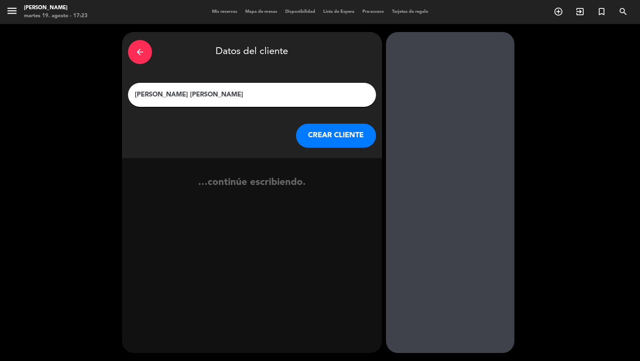
type input "[PERSON_NAME] [PERSON_NAME]"
click at [339, 134] on button "CREAR CLIENTE" at bounding box center [336, 136] width 80 height 24
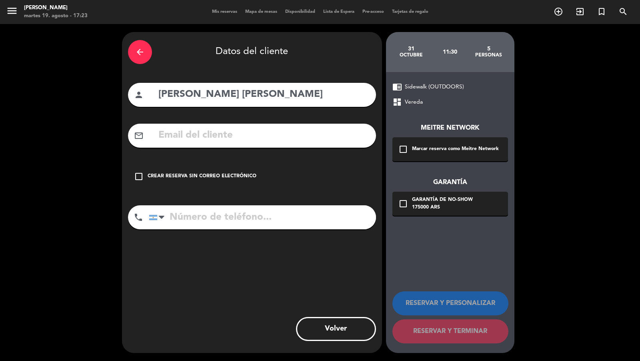
click at [432, 152] on div "Marcar reserva como Meitre Network" at bounding box center [455, 149] width 87 height 8
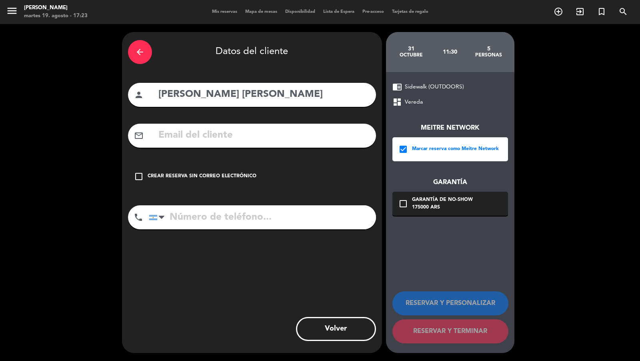
click at [425, 210] on div "175000 ARS" at bounding box center [442, 208] width 61 height 8
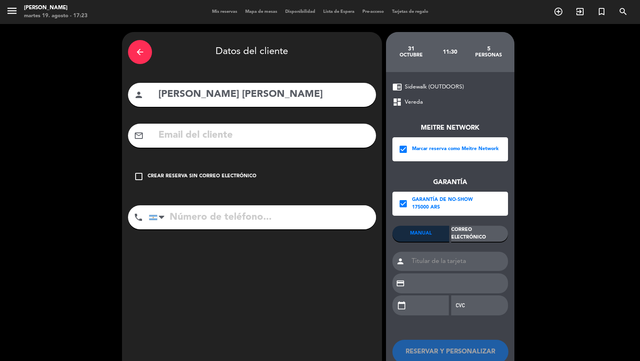
click at [461, 237] on div "Correo Electrónico" at bounding box center [479, 234] width 57 height 16
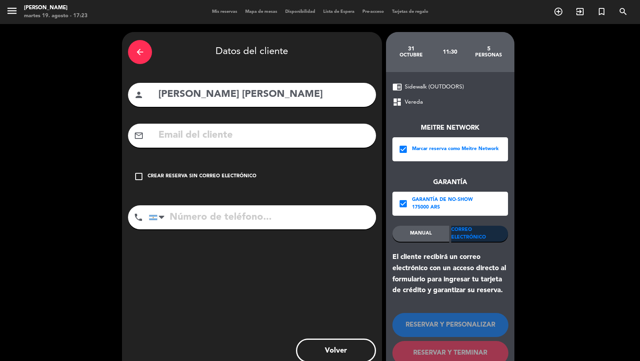
click at [340, 138] on input "text" at bounding box center [264, 135] width 212 height 16
click at [275, 138] on input "text" at bounding box center [264, 135] width 212 height 16
paste input "[EMAIL_ADDRESS][DOMAIN_NAME]"
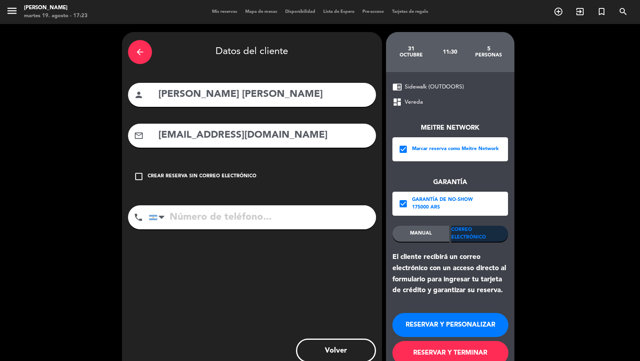
type input "[EMAIL_ADDRESS][DOMAIN_NAME]"
click at [269, 208] on input "tel" at bounding box center [262, 217] width 227 height 24
click at [245, 214] on input "tel" at bounding box center [262, 217] width 227 height 24
paste input "[PHONE_NUMBER]"
click at [221, 216] on input "tel" at bounding box center [262, 217] width 227 height 24
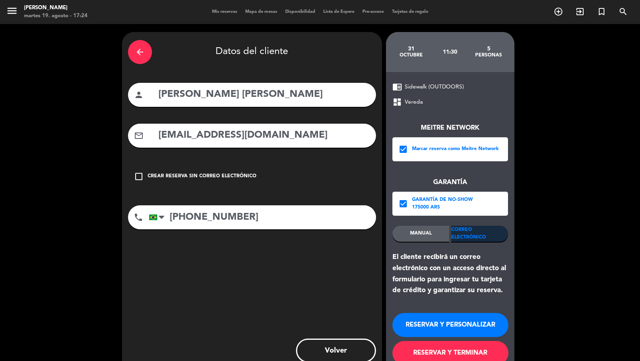
type input "[PHONE_NUMBER]"
click at [412, 343] on button "RESERVAR Y TERMINAR" at bounding box center [450, 353] width 116 height 24
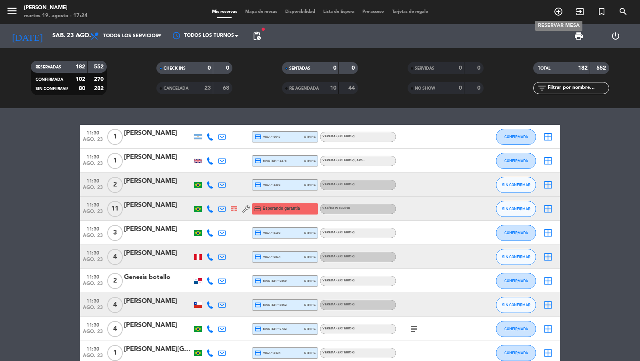
click at [559, 12] on icon "add_circle_outline" at bounding box center [558, 12] width 10 height 10
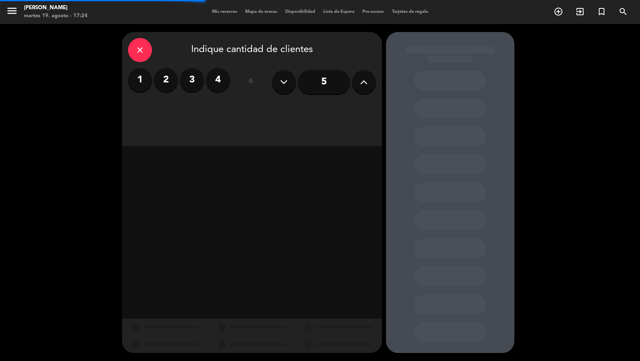
click at [340, 86] on input "5" at bounding box center [324, 82] width 52 height 24
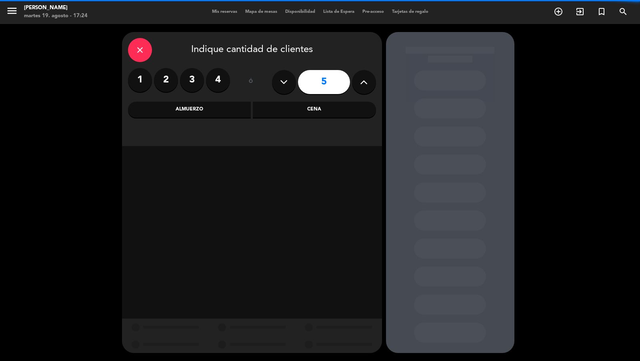
click at [273, 106] on div "Cena" at bounding box center [314, 110] width 123 height 16
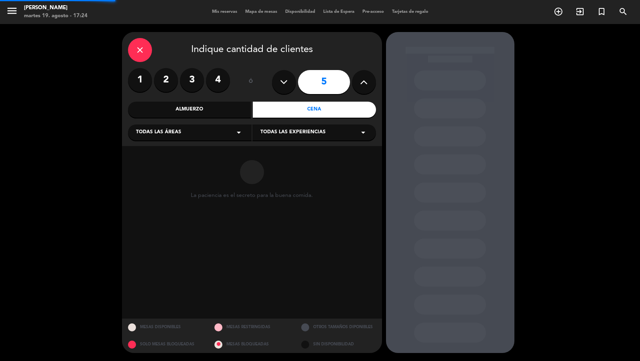
click at [225, 133] on div "Todas las áreas arrow_drop_down" at bounding box center [190, 132] width 124 height 16
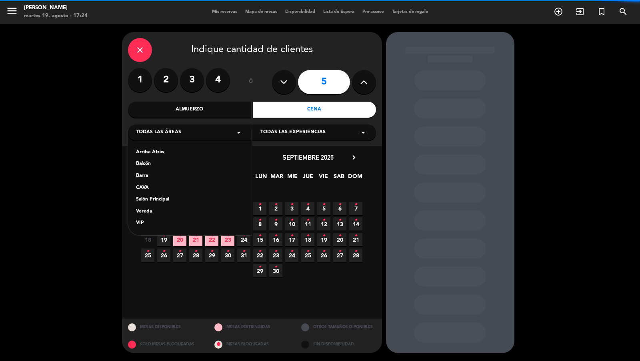
click at [172, 207] on div "Arriba Atrás Balcón Barra CAVA Salón Principal Vereda VIP" at bounding box center [190, 182] width 124 height 105
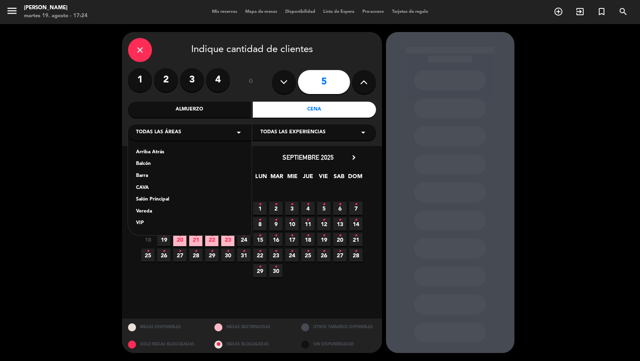
click at [171, 210] on div "Vereda" at bounding box center [190, 212] width 108 height 8
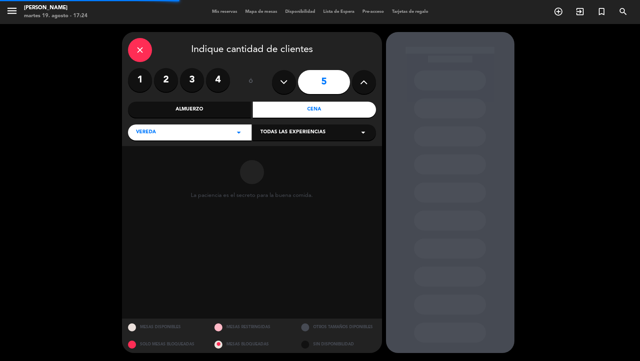
click at [260, 138] on div "Todas las experiencias arrow_drop_down" at bounding box center [314, 132] width 124 height 16
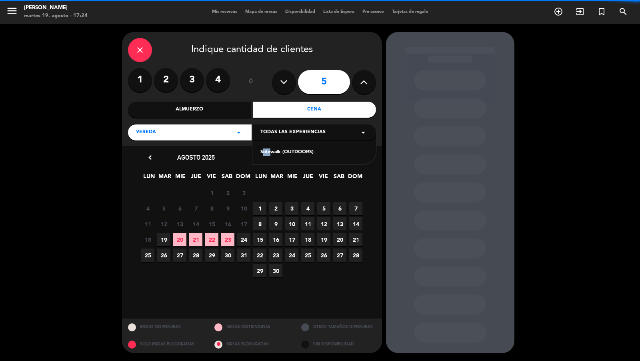
click at [265, 149] on div "Sidewalk (OUTDOORS)" at bounding box center [314, 147] width 124 height 34
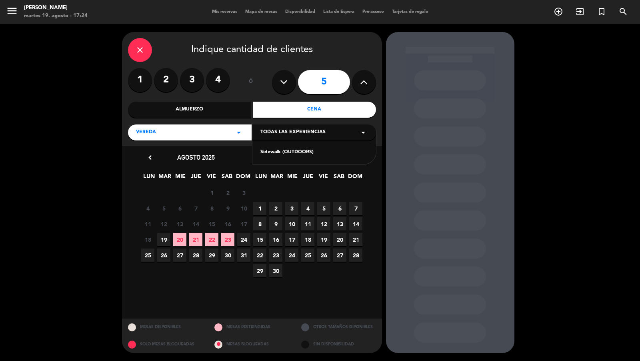
click at [282, 150] on div "Sidewalk (OUTDOORS)" at bounding box center [314, 152] width 108 height 8
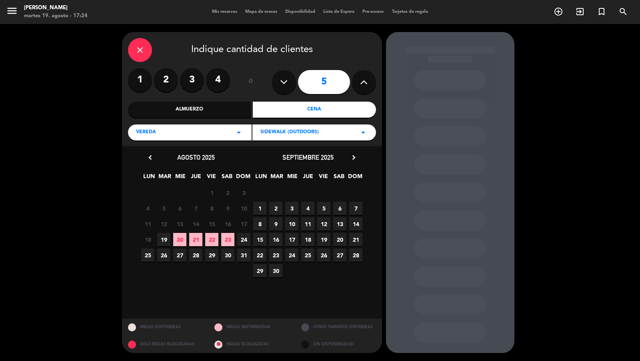
click at [258, 252] on span "22" at bounding box center [259, 254] width 13 height 13
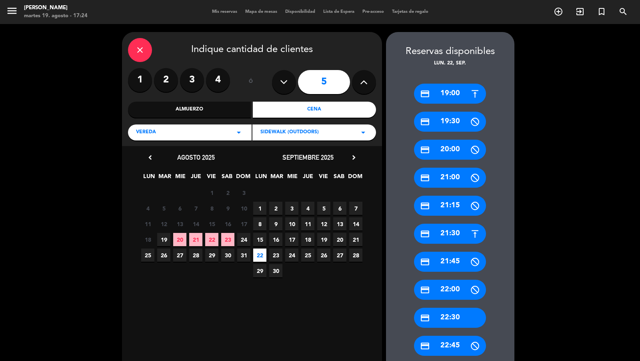
click at [454, 96] on div "credit_card 19:00" at bounding box center [450, 94] width 72 height 20
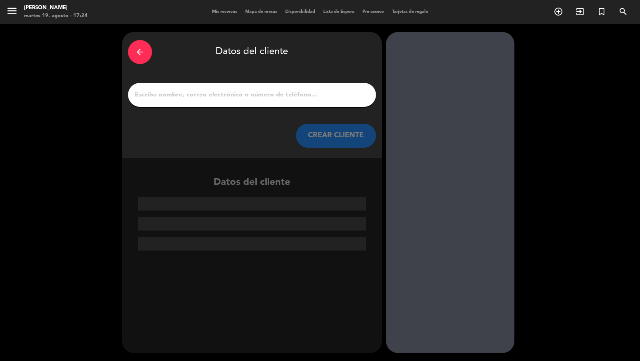
click at [335, 96] on input "1" at bounding box center [252, 94] width 236 height 11
paste input "Sua reserva foi criada. Preencha as informações de garantia solicitadas no e-ma…"
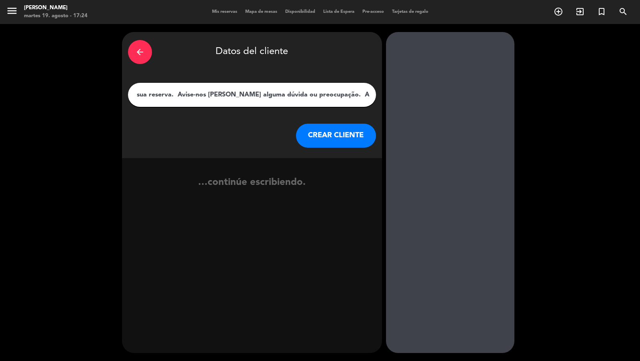
type input "Sua reserva foi criada. Preencha as informações de garantia solicitadas no e-ma…"
click at [344, 142] on button "CREAR CLIENTE" at bounding box center [336, 136] width 80 height 24
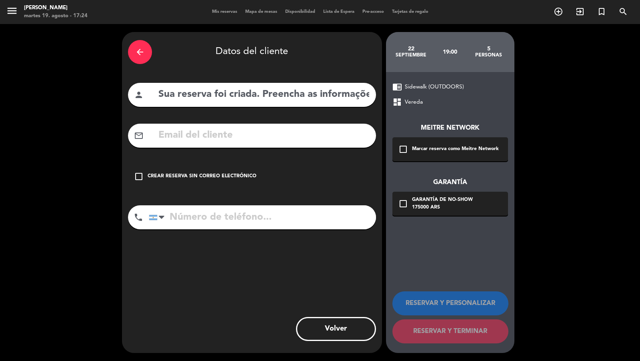
click at [425, 157] on div "check_box_outline_blank Marcar reserva como Meitre Network" at bounding box center [450, 149] width 116 height 24
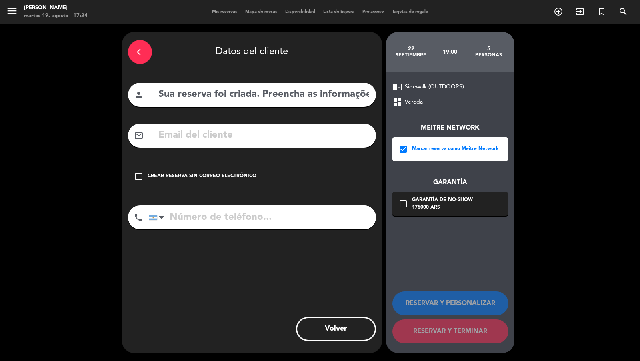
click at [425, 198] on div "Garantía de no-show" at bounding box center [442, 200] width 61 height 8
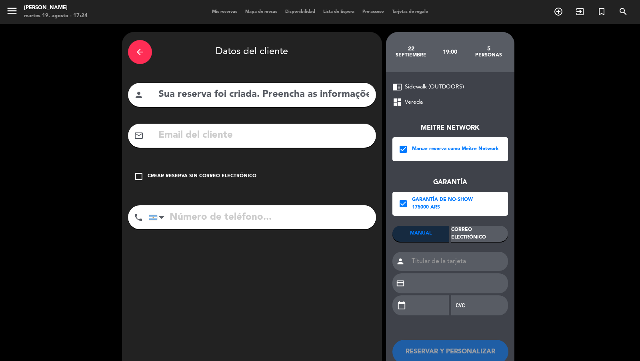
click at [469, 232] on div "Correo Electrónico" at bounding box center [479, 234] width 57 height 16
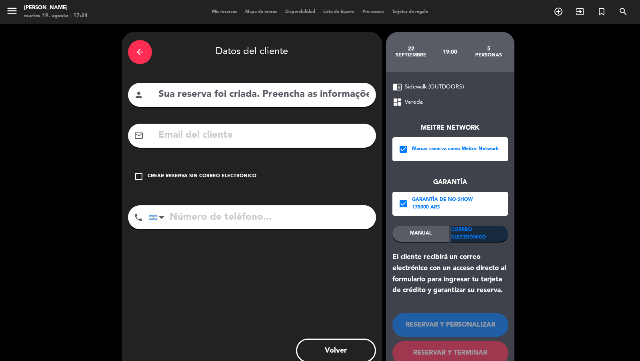
click at [341, 126] on div "mail_outline" at bounding box center [252, 136] width 248 height 24
click at [339, 132] on input "text" at bounding box center [264, 135] width 212 height 16
click at [290, 94] on input "Sua reserva foi criada. Preencha as informações de garantia solicitadas no e-ma…" at bounding box center [264, 94] width 212 height 16
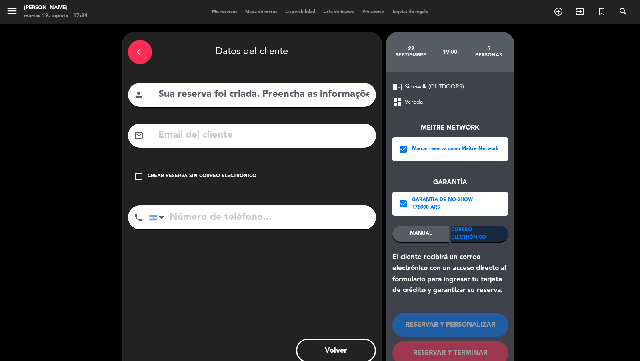
paste input "[PERSON_NAME] [PERSON_NAME] Mugart"
type input "[PERSON_NAME] [PERSON_NAME] Mugart"
click at [275, 142] on input "text" at bounding box center [264, 135] width 212 height 16
paste input "[EMAIL_ADDRESS][DOMAIN_NAME]"
click at [249, 137] on input "text" at bounding box center [264, 135] width 212 height 16
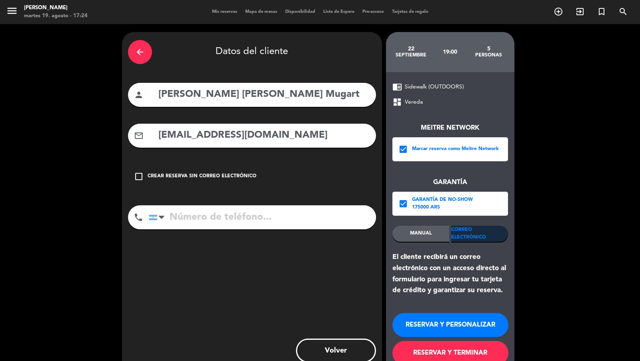
type input "[EMAIL_ADDRESS][DOMAIN_NAME]"
click at [239, 213] on input "tel" at bounding box center [262, 217] width 227 height 24
paste input "[PHONE_NUMBER]"
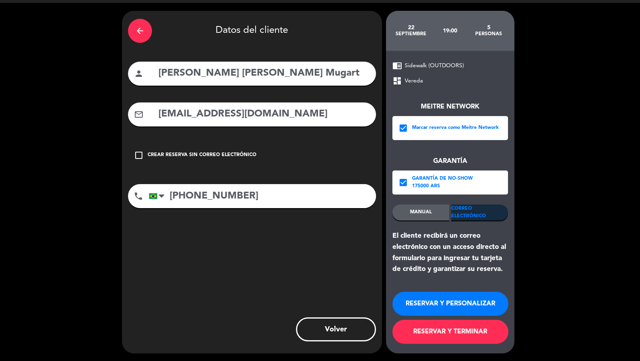
type input "[PHONE_NUMBER]"
click at [425, 336] on button "RESERVAR Y TERMINAR" at bounding box center [450, 331] width 116 height 24
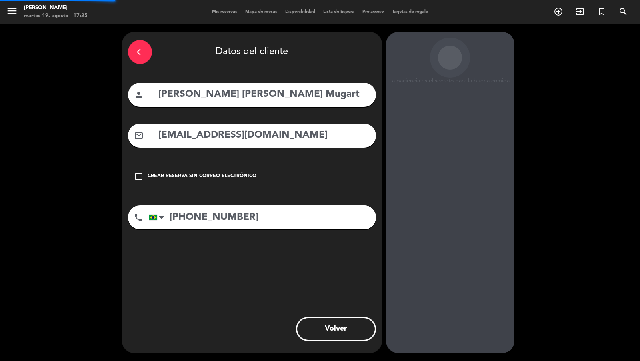
scroll to position [0, 0]
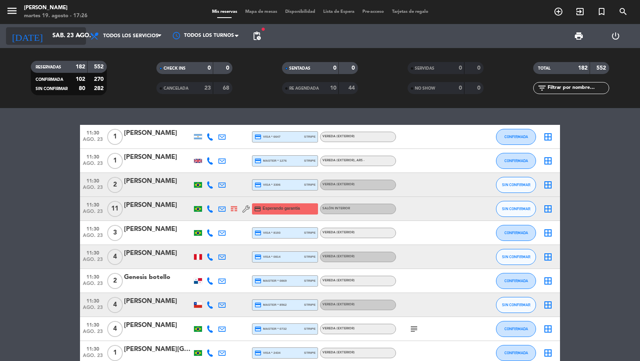
click at [50, 36] on input "sáb. 23 ago." at bounding box center [86, 35] width 77 height 15
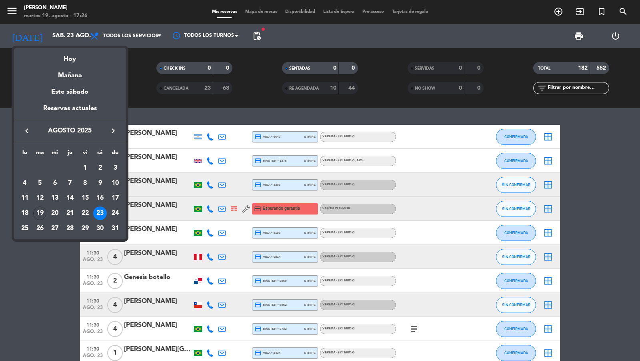
click at [112, 128] on icon "keyboard_arrow_right" at bounding box center [113, 131] width 10 height 10
click at [57, 197] on div "10" at bounding box center [55, 198] width 14 height 14
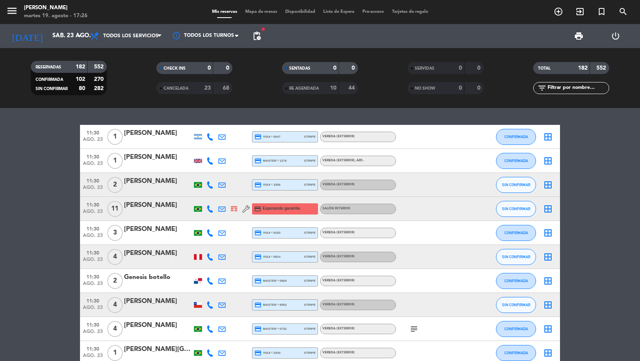
type input "mié. [DATE]"
click at [260, 36] on span "pending_actions" at bounding box center [257, 36] width 10 height 10
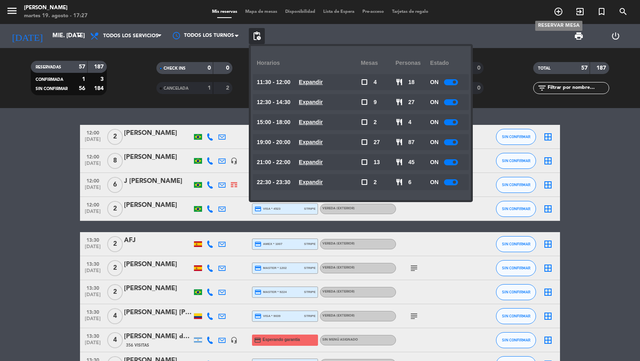
click at [555, 15] on icon "add_circle_outline" at bounding box center [558, 12] width 10 height 10
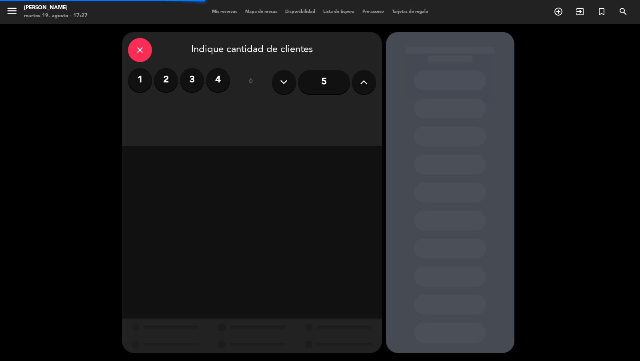
click at [365, 78] on icon at bounding box center [364, 82] width 8 height 12
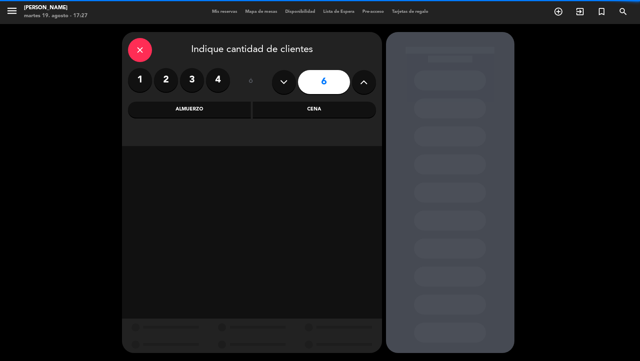
click at [365, 78] on icon at bounding box center [364, 82] width 8 height 12
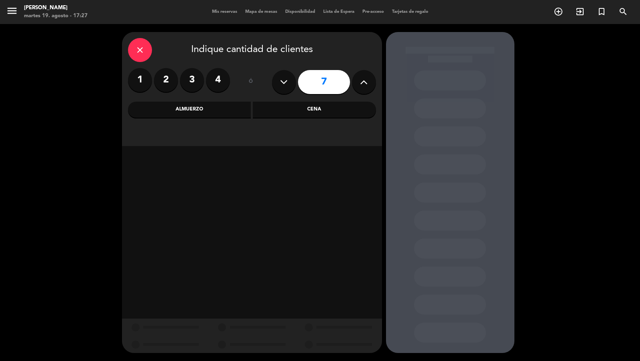
click at [365, 78] on icon at bounding box center [364, 82] width 8 height 12
click at [286, 87] on icon at bounding box center [284, 82] width 8 height 12
type input "8"
click at [237, 112] on div "Almuerzo" at bounding box center [189, 110] width 123 height 16
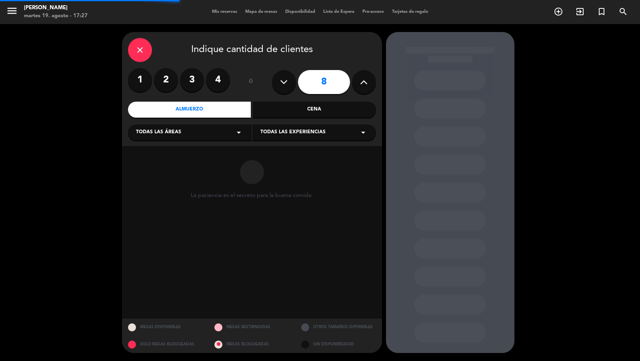
click at [208, 136] on div "Todas las áreas arrow_drop_down" at bounding box center [190, 132] width 124 height 16
click at [161, 209] on div "Vereda" at bounding box center [190, 212] width 108 height 8
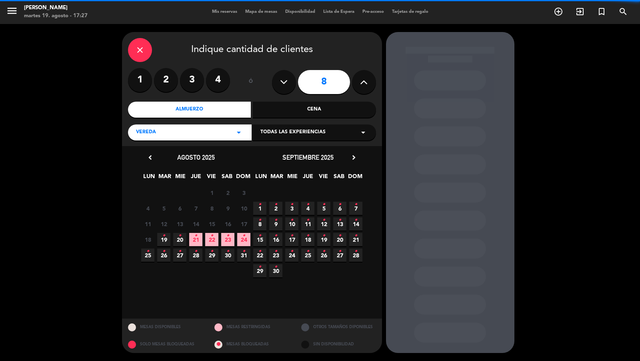
click at [268, 135] on span "Todas las experiencias" at bounding box center [292, 132] width 65 height 8
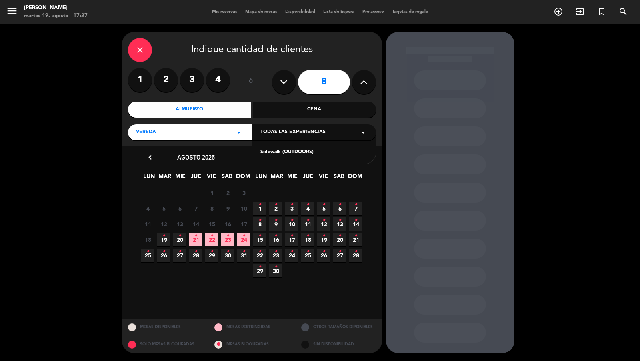
click at [268, 154] on div "Sidewalk (OUTDOORS)" at bounding box center [314, 152] width 108 height 8
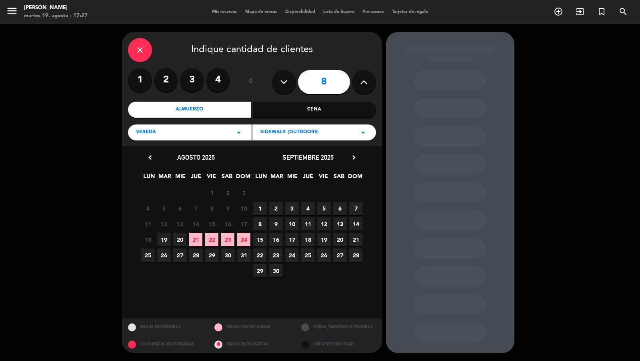
click at [277, 256] on span "23" at bounding box center [275, 254] width 13 height 13
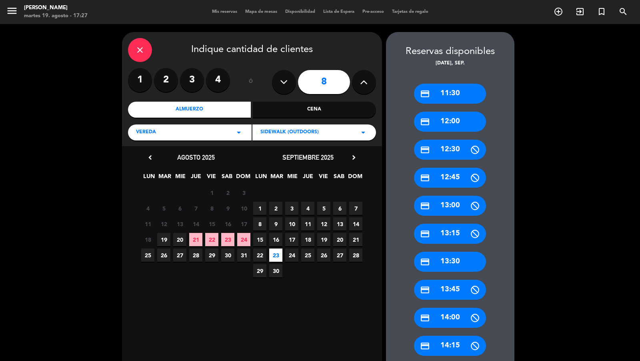
click at [457, 119] on div "credit_card 12:00" at bounding box center [450, 122] width 72 height 20
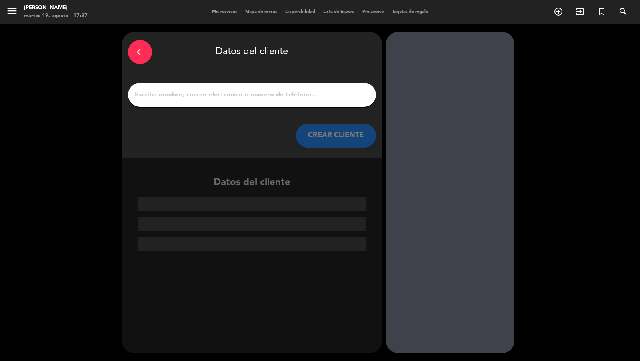
click at [324, 102] on div at bounding box center [252, 95] width 248 height 24
click at [322, 98] on input "1" at bounding box center [252, 94] width 236 height 11
paste input "[PERSON_NAME]"
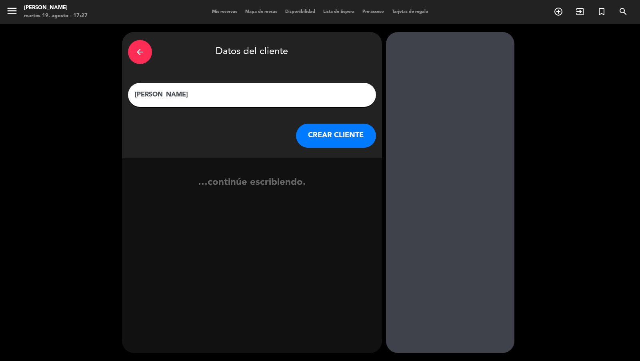
type input "[PERSON_NAME]"
click at [340, 138] on button "CREAR CLIENTE" at bounding box center [336, 136] width 80 height 24
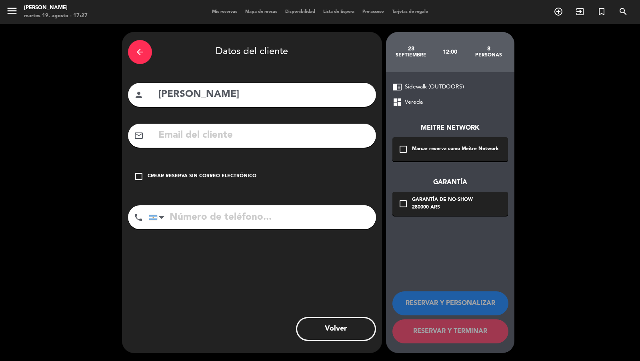
click at [445, 150] on div "Marcar reserva como Meitre Network" at bounding box center [455, 149] width 87 height 8
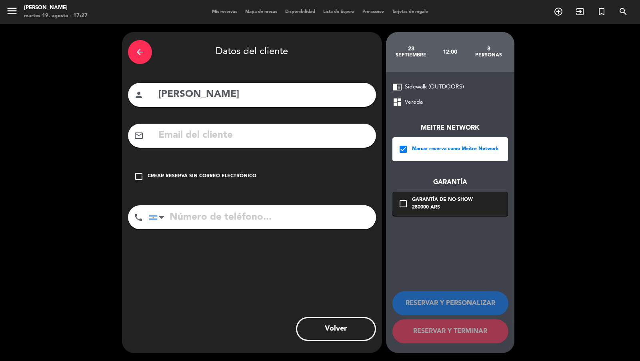
click at [445, 201] on div "Garantía de no-show" at bounding box center [442, 200] width 61 height 8
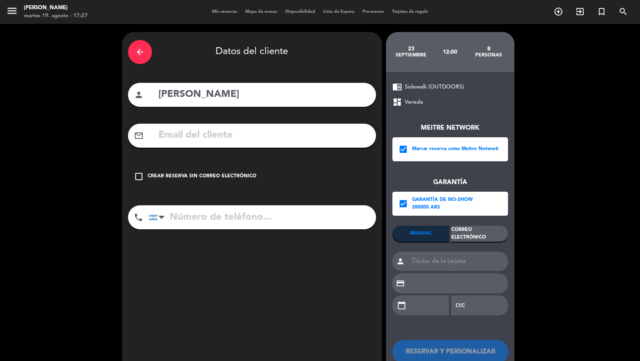
click at [479, 234] on div "Correo Electrónico" at bounding box center [479, 234] width 57 height 16
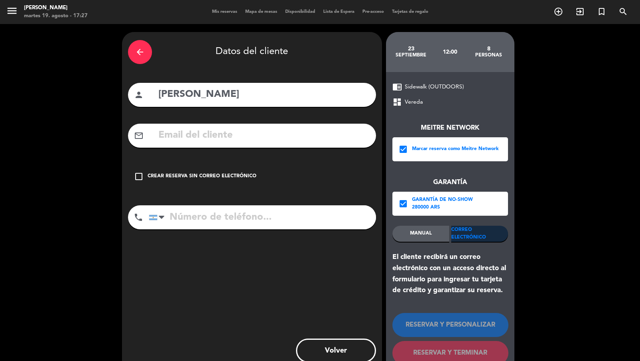
click at [344, 129] on input "text" at bounding box center [264, 135] width 212 height 16
click at [275, 139] on input "text" at bounding box center [264, 135] width 212 height 16
paste input "[EMAIL_ADDRESS][DOMAIN_NAME]"
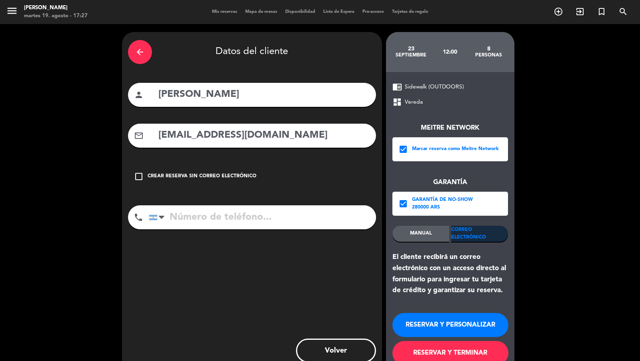
type input "[EMAIL_ADDRESS][DOMAIN_NAME]"
click at [279, 220] on input "tel" at bounding box center [262, 217] width 227 height 24
paste input "[PHONE_NUMBER]"
type input "[PHONE_NUMBER]"
click at [421, 354] on button "RESERVAR Y TERMINAR" at bounding box center [450, 353] width 116 height 24
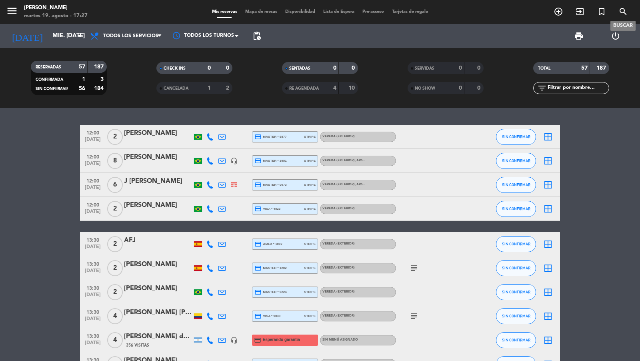
click at [623, 8] on icon "search" at bounding box center [623, 12] width 10 height 10
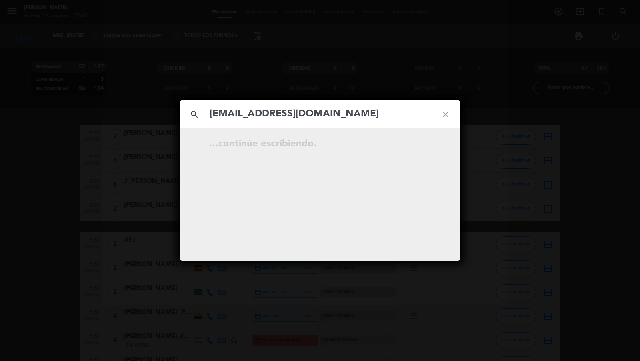
type input "[EMAIL_ADDRESS][DOMAIN_NAME]"
click at [529, 50] on div "search [EMAIL_ADDRESS][DOMAIN_NAME] close [DATE] 12:00 8 [PERSON_NAME] Reservad…" at bounding box center [320, 180] width 640 height 361
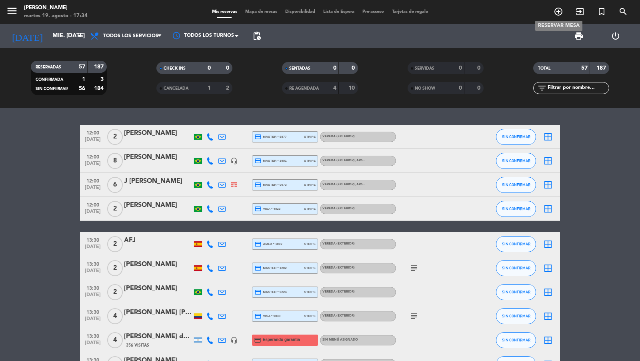
click at [559, 12] on icon "add_circle_outline" at bounding box center [558, 12] width 10 height 10
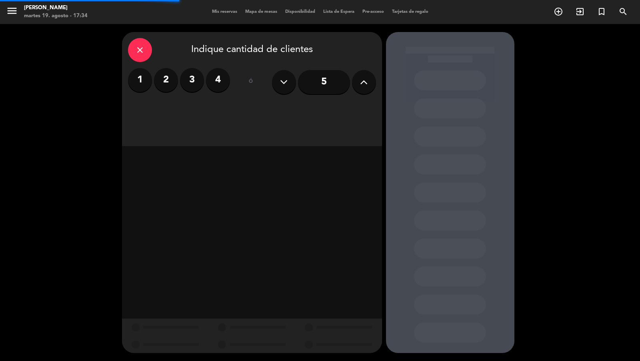
click at [372, 72] on div "5" at bounding box center [324, 82] width 104 height 28
click at [365, 78] on icon at bounding box center [364, 82] width 8 height 12
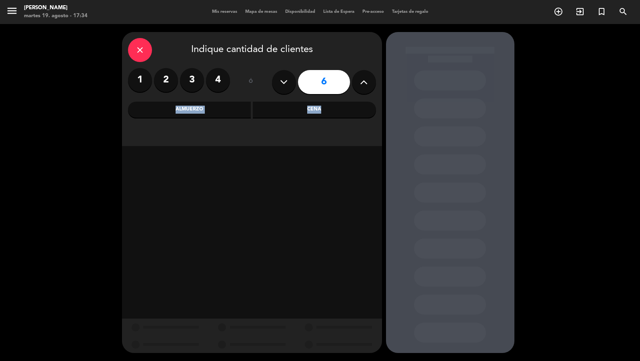
click at [365, 78] on icon at bounding box center [364, 82] width 8 height 12
type input "7"
click at [321, 106] on div "Cena" at bounding box center [314, 110] width 123 height 16
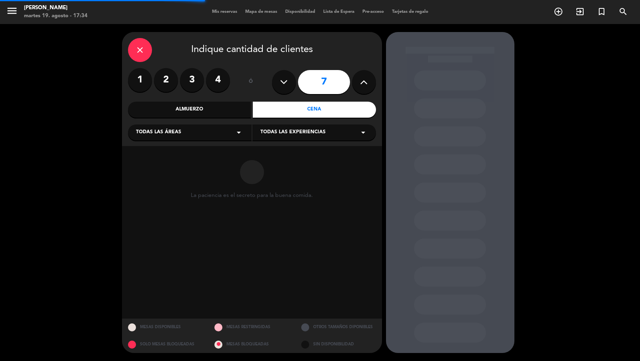
click at [241, 110] on div "Almuerzo" at bounding box center [189, 110] width 123 height 16
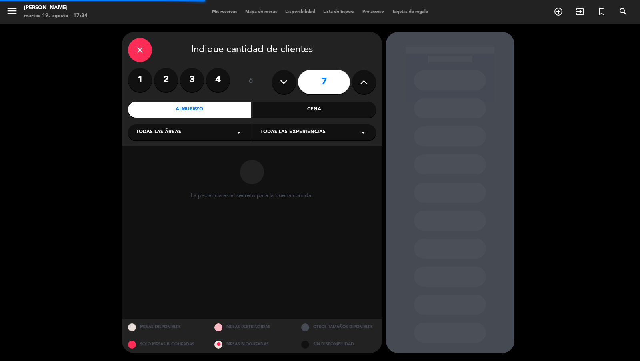
click at [212, 133] on div "Todas las áreas arrow_drop_down" at bounding box center [190, 132] width 124 height 16
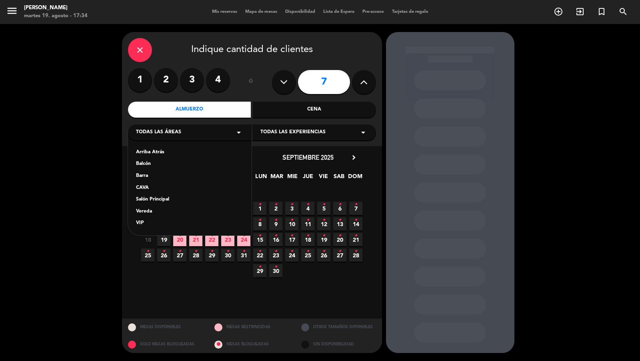
click at [153, 214] on div "Vereda" at bounding box center [190, 212] width 108 height 8
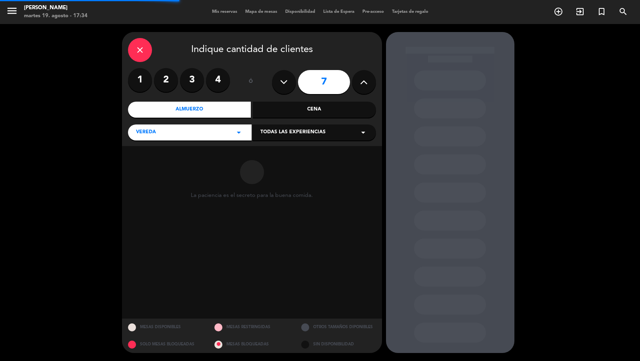
drag, startPoint x: 265, startPoint y: 129, endPoint x: 262, endPoint y: 135, distance: 6.6
click at [265, 129] on span "Todas las experiencias" at bounding box center [292, 132] width 65 height 8
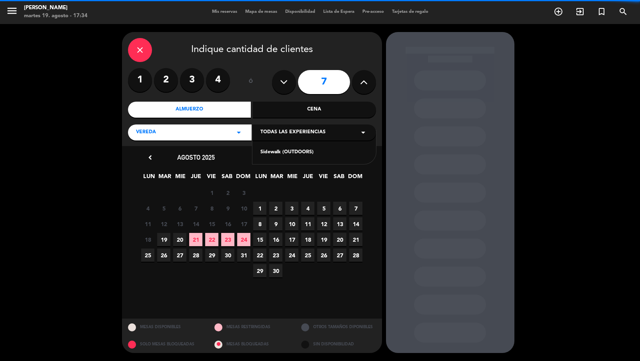
click at [237, 132] on icon "arrow_drop_down" at bounding box center [239, 133] width 10 height 10
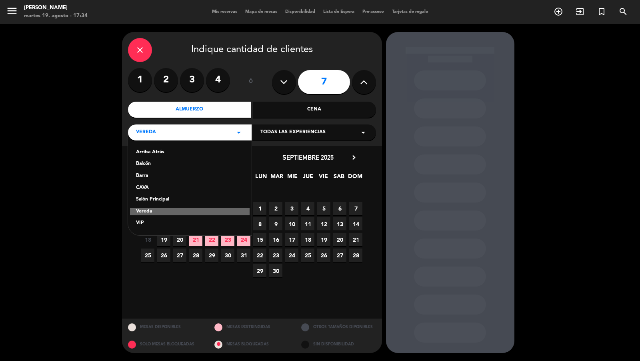
click at [165, 200] on div "Salón Principal" at bounding box center [190, 200] width 108 height 8
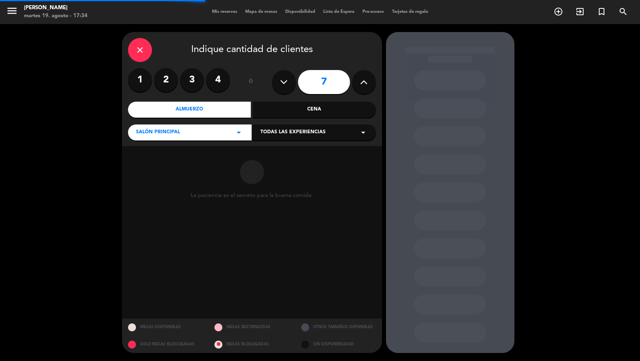
click at [267, 130] on span "Todas las experiencias" at bounding box center [292, 132] width 65 height 8
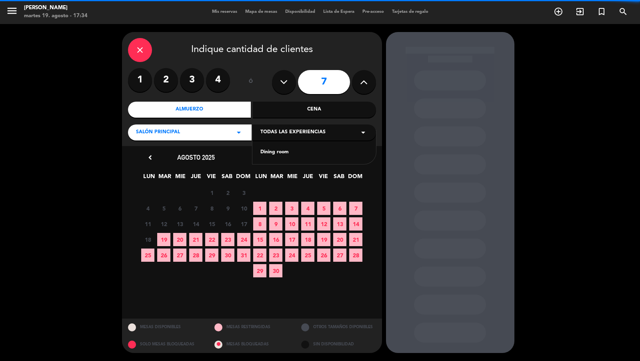
click at [265, 150] on div "Dining room" at bounding box center [314, 152] width 108 height 8
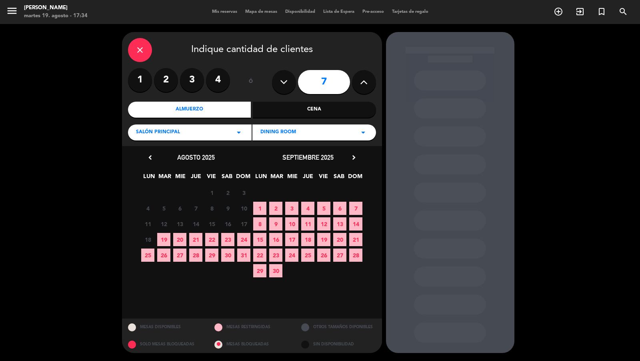
click at [353, 159] on icon "chevron_right" at bounding box center [353, 157] width 8 height 8
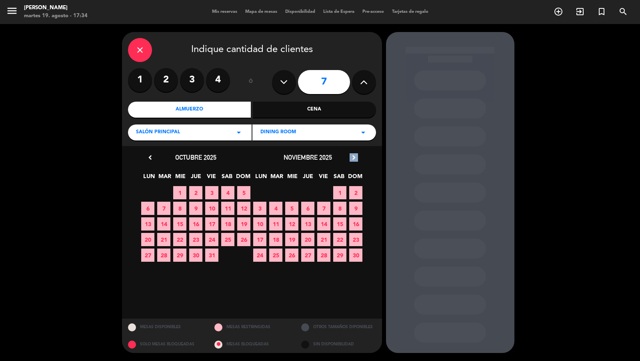
click at [353, 159] on icon "chevron_right" at bounding box center [353, 157] width 8 height 8
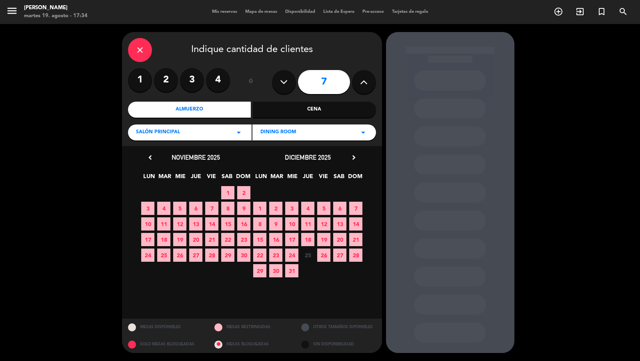
click at [325, 239] on span "19" at bounding box center [323, 239] width 13 height 13
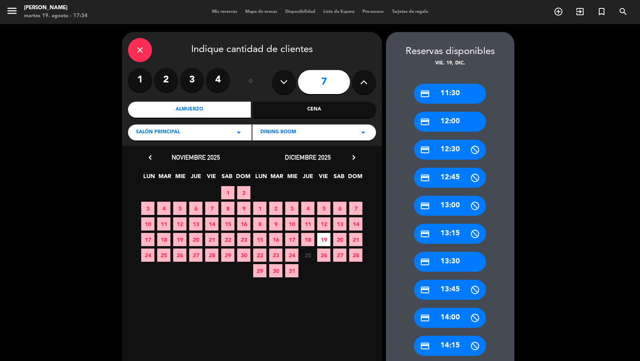
click at [445, 118] on div "credit_card 12:00" at bounding box center [450, 122] width 72 height 20
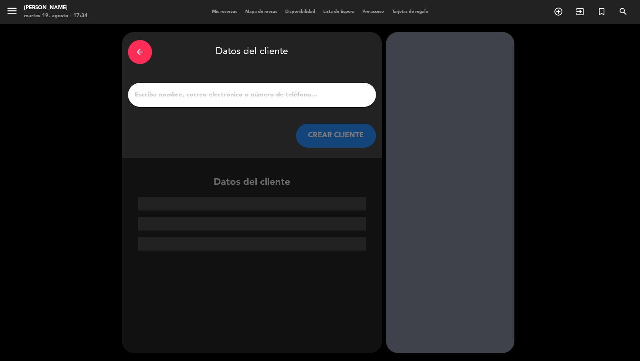
click at [347, 94] on input "1" at bounding box center [252, 94] width 236 height 11
paste input "[PERSON_NAME]"
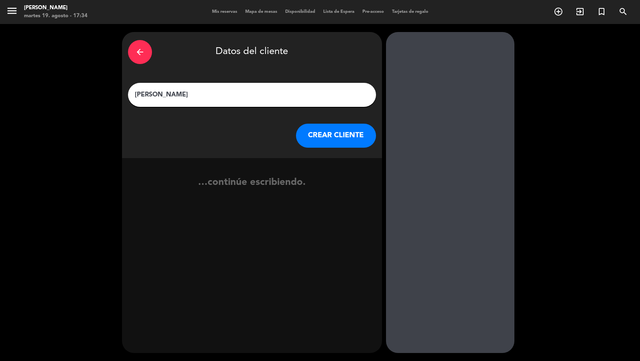
type input "[PERSON_NAME]"
click at [347, 130] on button "CREAR CLIENTE" at bounding box center [336, 136] width 80 height 24
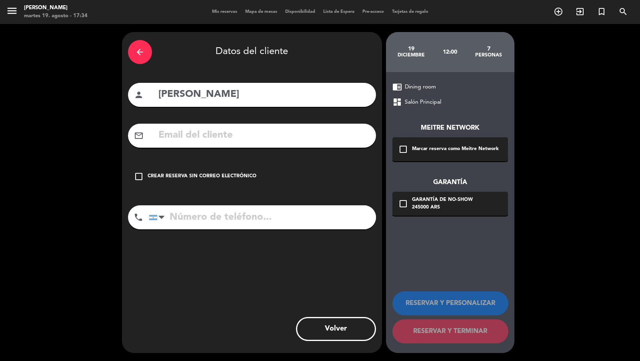
click at [421, 144] on div "check_box_outline_blank Marcar reserva como Meitre Network" at bounding box center [450, 149] width 116 height 24
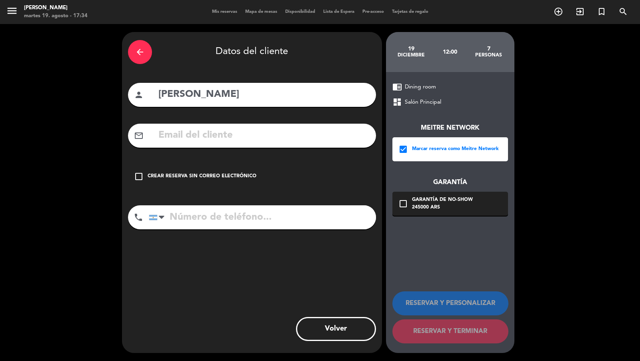
click at [422, 198] on div "Garantía de no-show" at bounding box center [442, 200] width 61 height 8
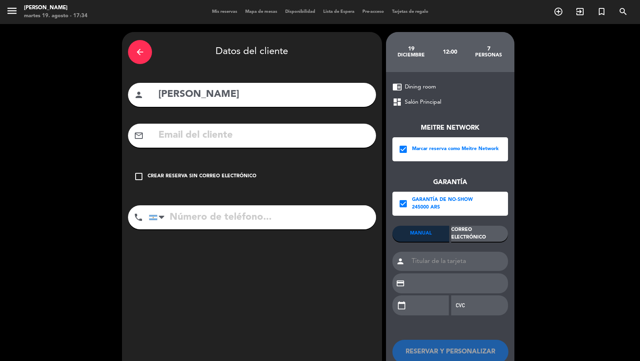
click at [460, 235] on div "Correo Electrónico" at bounding box center [479, 234] width 57 height 16
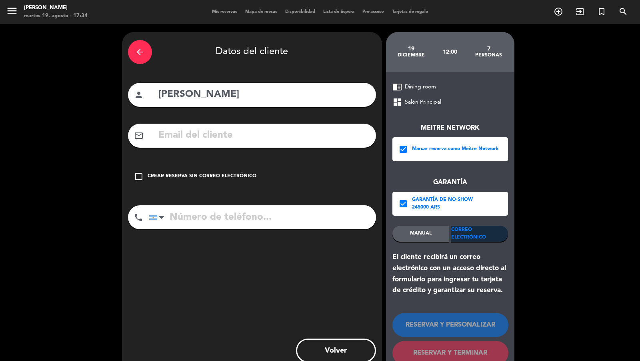
click at [339, 136] on input "text" at bounding box center [264, 135] width 212 height 16
paste input "[EMAIL_ADDRESS][DOMAIN_NAME]"
click at [275, 139] on input "[EMAIL_ADDRESS][DOMAIN_NAME]" at bounding box center [264, 135] width 212 height 16
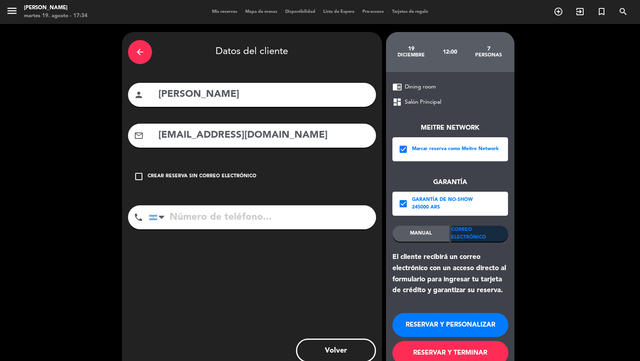
type input "[EMAIL_ADDRESS][DOMAIN_NAME]"
click at [256, 227] on input "tel" at bounding box center [262, 217] width 227 height 24
click at [258, 222] on input "tel" at bounding box center [262, 217] width 227 height 24
click at [199, 216] on input "tel" at bounding box center [262, 217] width 227 height 24
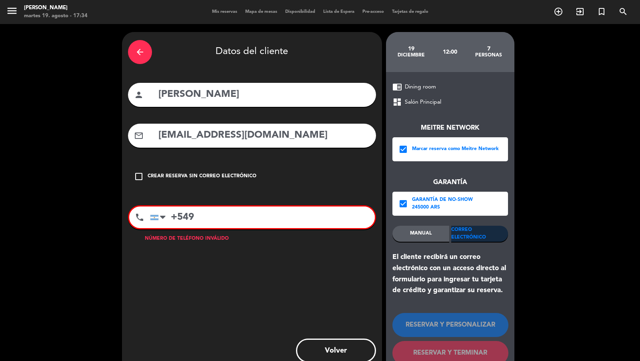
paste input "1173682055"
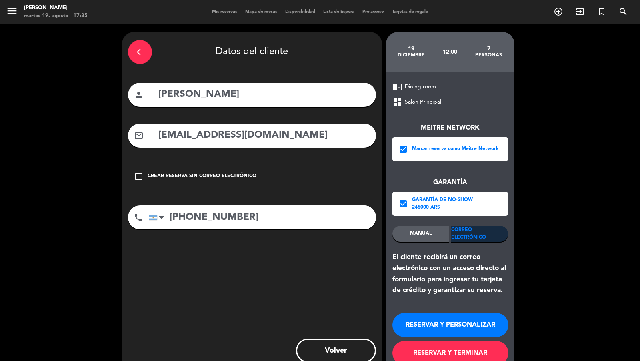
type input "[PHONE_NUMBER]"
click at [457, 348] on button "RESERVAR Y TERMINAR" at bounding box center [450, 353] width 116 height 24
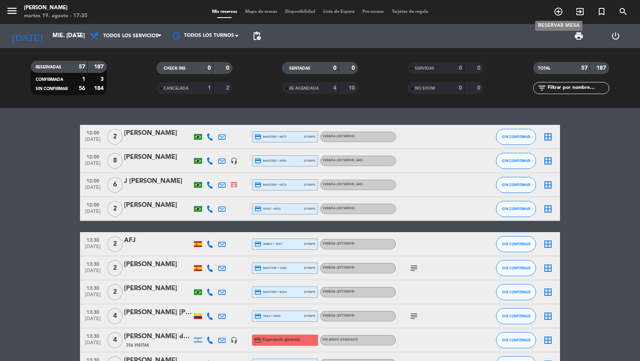
click at [554, 15] on icon "add_circle_outline" at bounding box center [558, 12] width 10 height 10
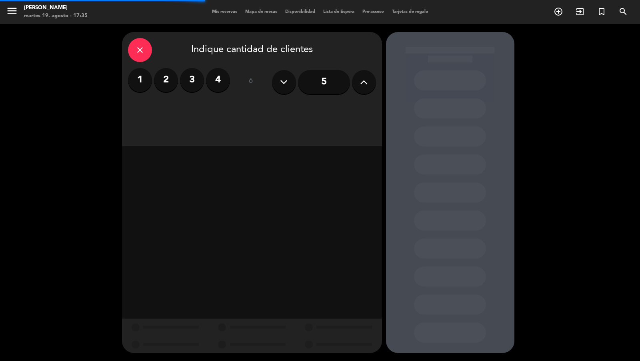
click at [373, 78] on button at bounding box center [364, 82] width 24 height 24
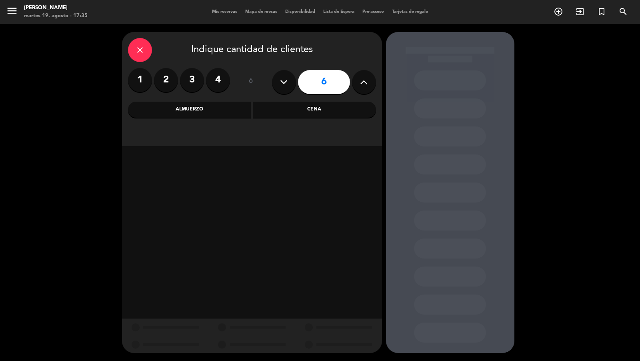
click at [230, 109] on div "Almuerzo" at bounding box center [189, 110] width 123 height 16
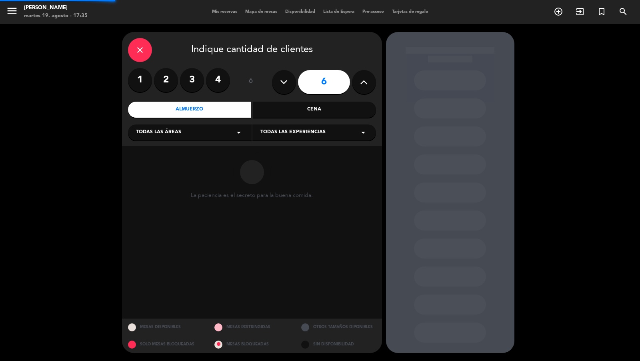
click at [194, 138] on div "Todas las áreas arrow_drop_down" at bounding box center [190, 132] width 124 height 16
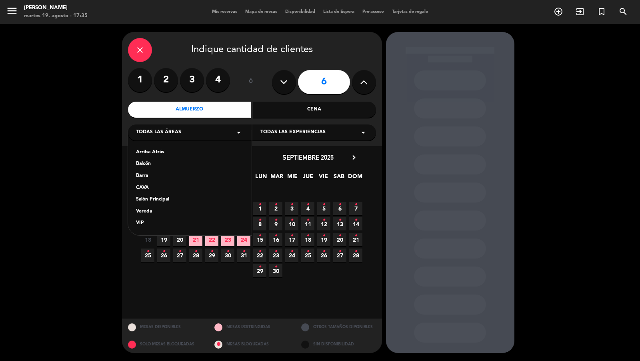
drag, startPoint x: 169, startPoint y: 211, endPoint x: 172, endPoint y: 200, distance: 11.4
click at [172, 200] on div "Arriba Atrás Balcón Barra CAVA Salón Principal Vereda VIP" at bounding box center [190, 182] width 124 height 105
click at [172, 200] on div "Salón Principal" at bounding box center [190, 200] width 108 height 8
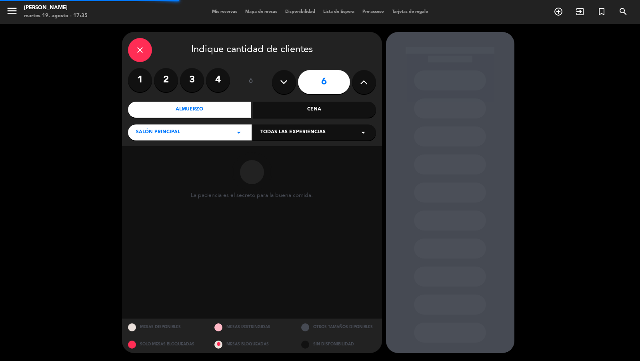
click at [277, 125] on div "Todas las experiencias arrow_drop_down" at bounding box center [314, 132] width 124 height 16
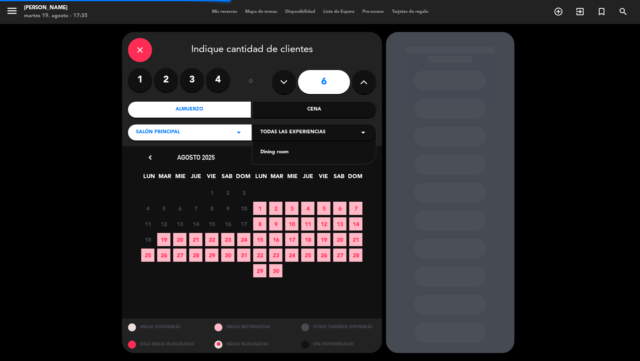
click at [272, 149] on div "Dining room" at bounding box center [314, 152] width 108 height 8
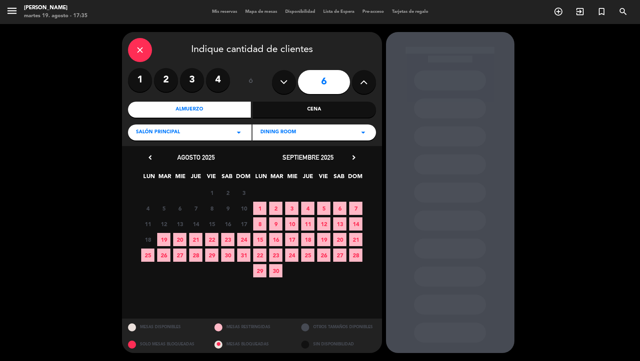
click at [351, 158] on icon "chevron_right" at bounding box center [353, 157] width 8 height 8
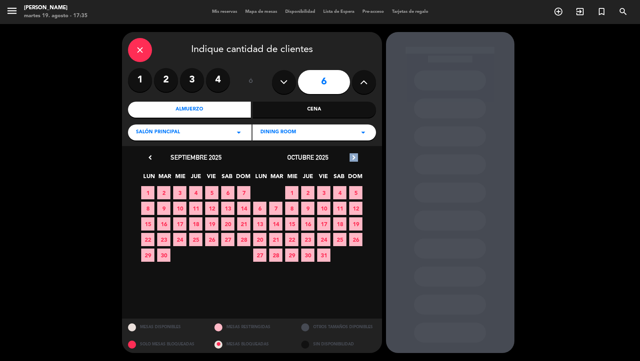
click at [351, 158] on icon "chevron_right" at bounding box center [353, 157] width 8 height 8
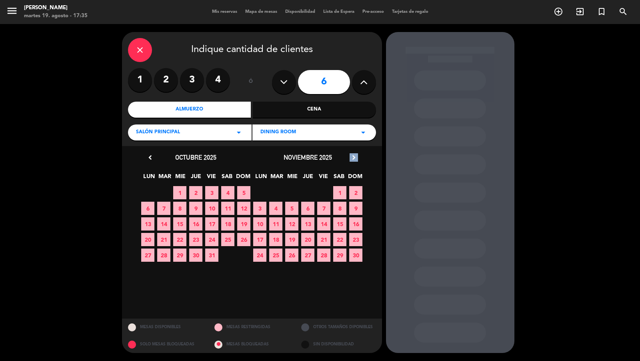
click at [351, 158] on icon "chevron_right" at bounding box center [353, 157] width 8 height 8
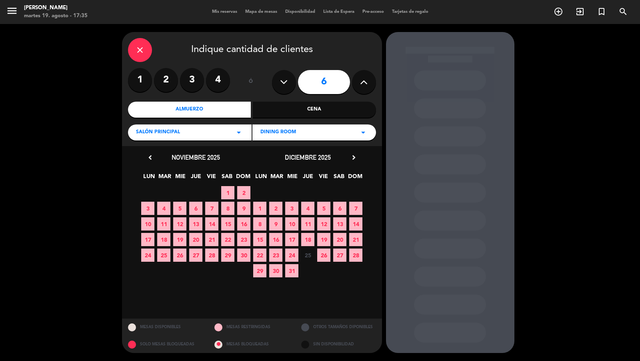
click at [290, 253] on span "24" at bounding box center [291, 254] width 13 height 13
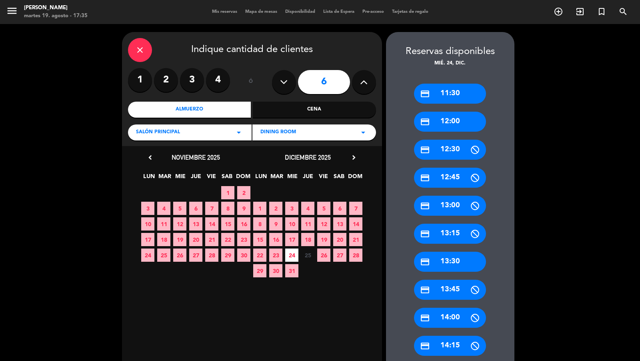
click at [445, 97] on div "credit_card 11:30" at bounding box center [450, 94] width 72 height 20
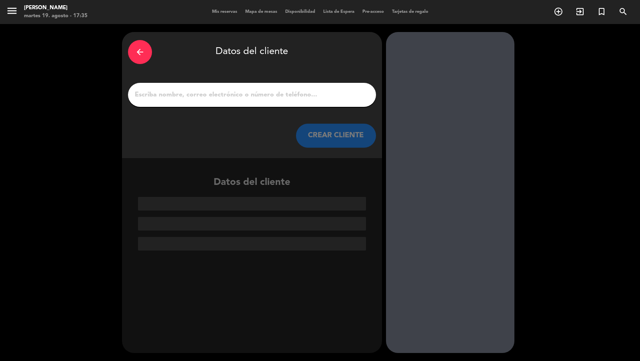
click at [347, 92] on input "1" at bounding box center [252, 94] width 236 height 11
paste input "[PERSON_NAME]"
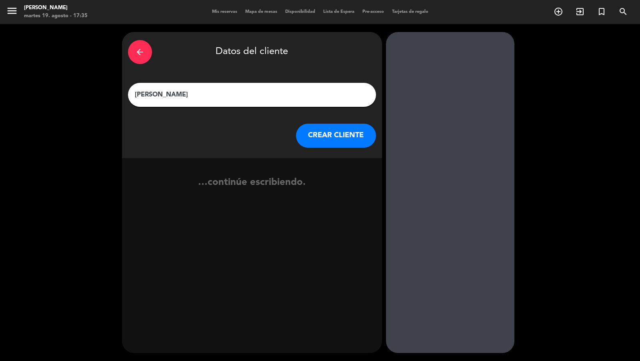
type input "[PERSON_NAME]"
click at [355, 134] on button "CREAR CLIENTE" at bounding box center [336, 136] width 80 height 24
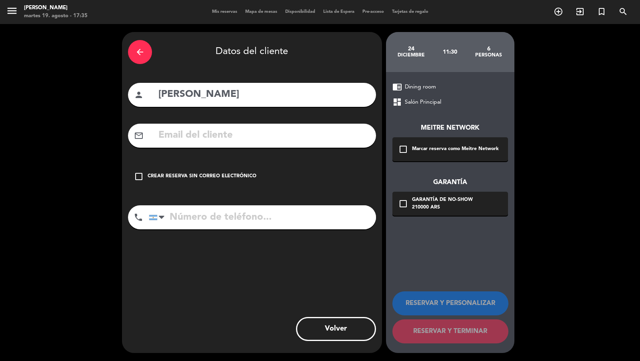
click at [413, 146] on div "Marcar reserva como Meitre Network" at bounding box center [455, 149] width 87 height 8
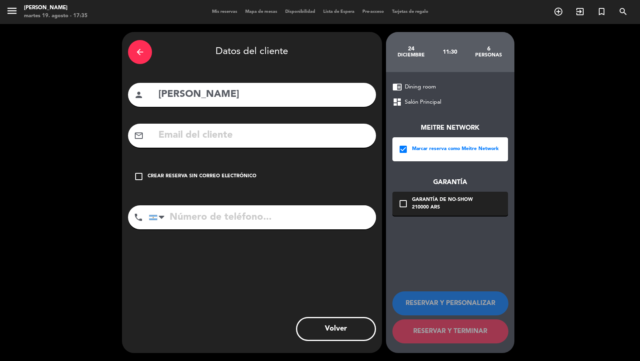
click at [413, 204] on div "210000 ARS" at bounding box center [442, 208] width 61 height 8
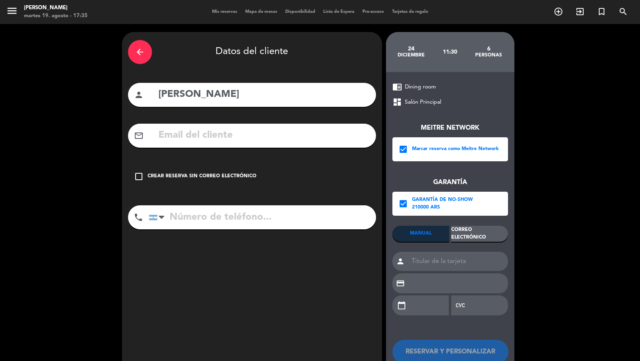
click at [452, 228] on div "Correo Electrónico" at bounding box center [479, 234] width 57 height 16
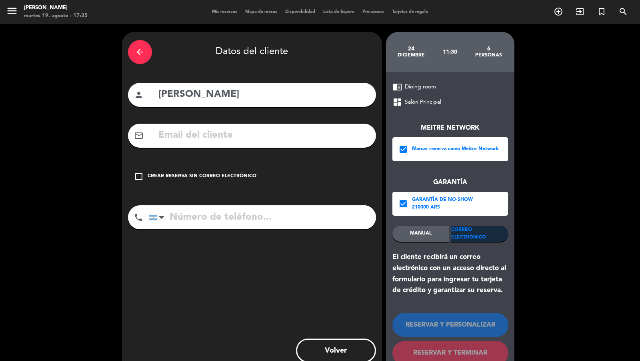
click at [335, 132] on input "text" at bounding box center [264, 135] width 212 height 16
click at [240, 144] on div "mail_outline" at bounding box center [252, 136] width 248 height 24
click at [240, 136] on input "text" at bounding box center [264, 135] width 212 height 16
paste input "[EMAIL_ADDRESS][DOMAIN_NAME]"
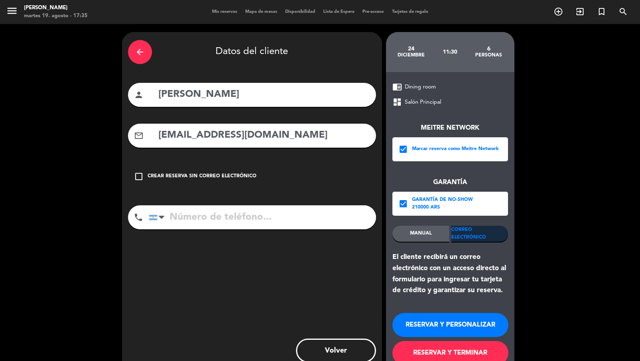
type input "[EMAIL_ADDRESS][DOMAIN_NAME]"
click at [239, 216] on input "tel" at bounding box center [262, 217] width 227 height 24
paste input "[PHONE_NUMBER]."
type input "[PHONE_NUMBER]"
click at [475, 347] on button "RESERVAR Y TERMINAR" at bounding box center [450, 353] width 116 height 24
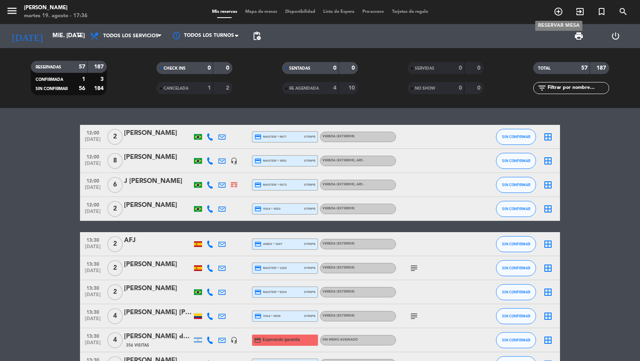
click at [551, 12] on span "add_circle_outline" at bounding box center [558, 12] width 22 height 14
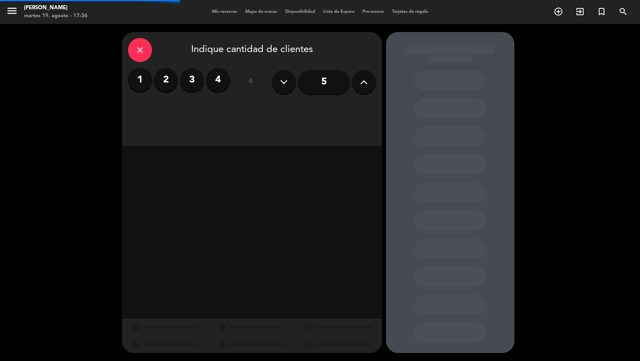
click at [315, 74] on input "5" at bounding box center [324, 82] width 52 height 24
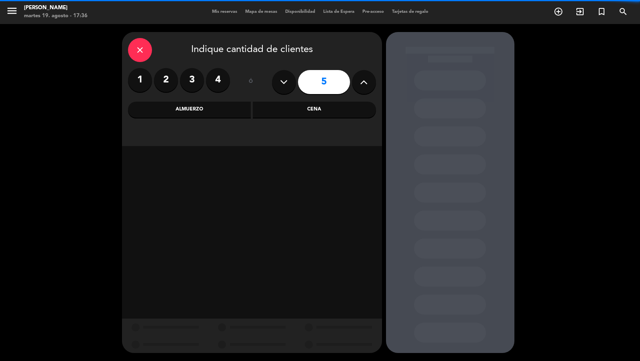
click at [239, 114] on div "Almuerzo" at bounding box center [189, 110] width 123 height 16
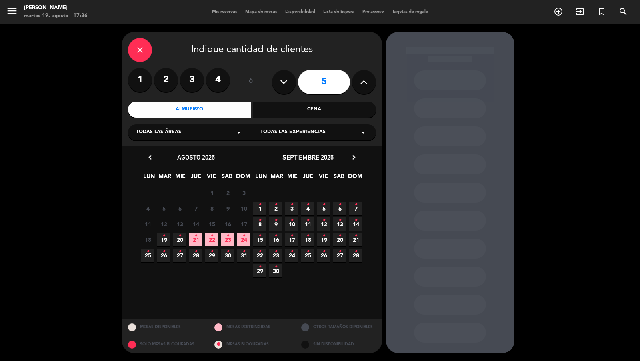
click at [197, 134] on div "Todas las áreas arrow_drop_down" at bounding box center [190, 132] width 124 height 16
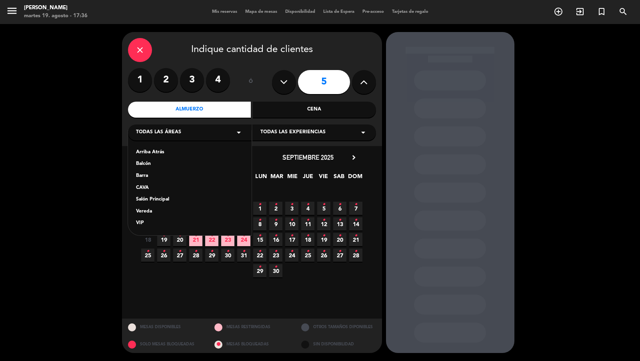
click at [157, 208] on div "Vereda" at bounding box center [190, 212] width 108 height 8
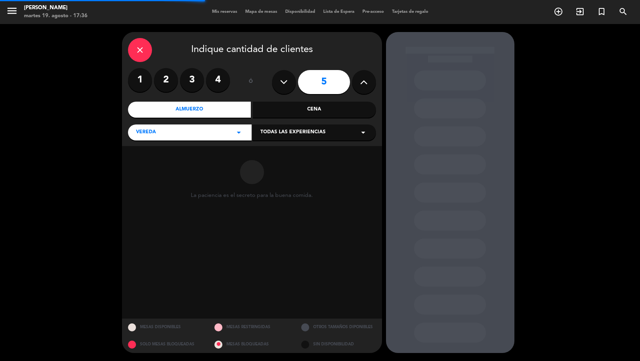
click at [277, 128] on div "Todas las experiencias arrow_drop_down" at bounding box center [314, 132] width 124 height 16
click at [274, 152] on div "Sidewalk (OUTDOORS)" at bounding box center [314, 152] width 108 height 8
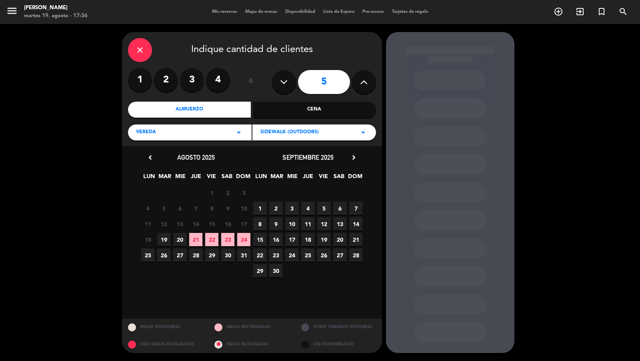
click at [354, 157] on icon "chevron_right" at bounding box center [353, 157] width 8 height 8
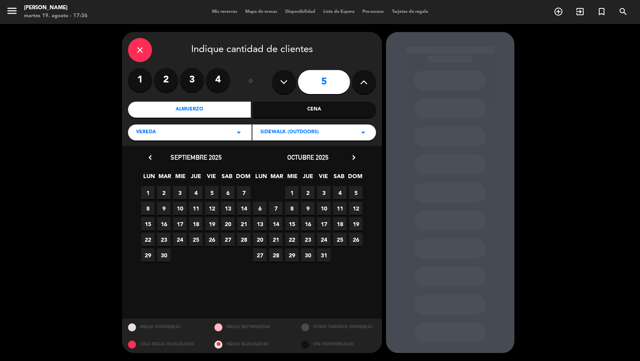
click at [260, 238] on span "20" at bounding box center [259, 239] width 13 height 13
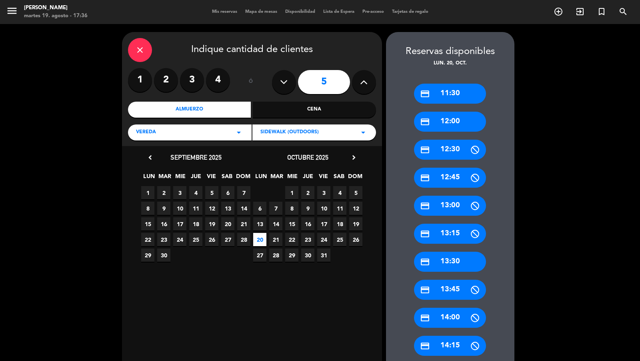
click at [450, 124] on div "credit_card 12:00" at bounding box center [450, 122] width 72 height 20
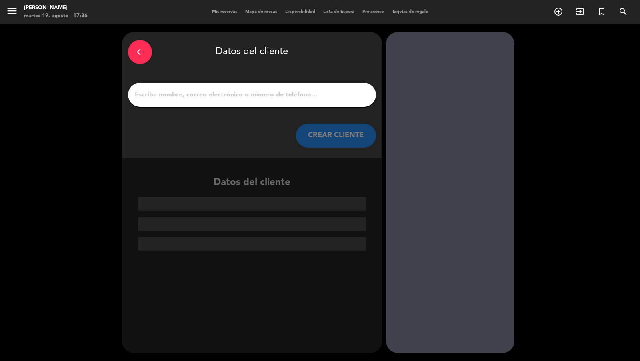
click at [309, 95] on input "1" at bounding box center [252, 94] width 236 height 11
paste input "Su reserva fue creada. Por favor, complete los datos de garantía que le solicit…"
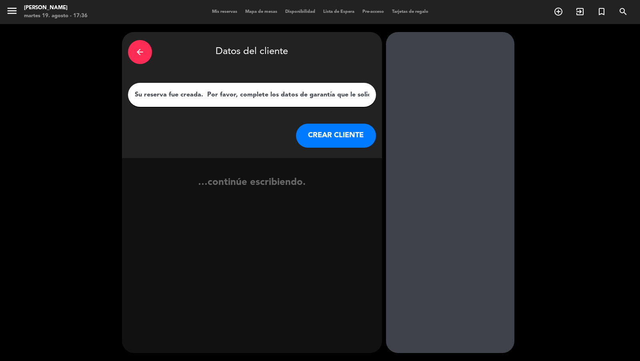
scroll to position [0, 420]
type input "Su reserva fue creada. Por favor, complete los datos de garantía que le solicit…"
click at [324, 130] on button "CREAR CLIENTE" at bounding box center [336, 136] width 80 height 24
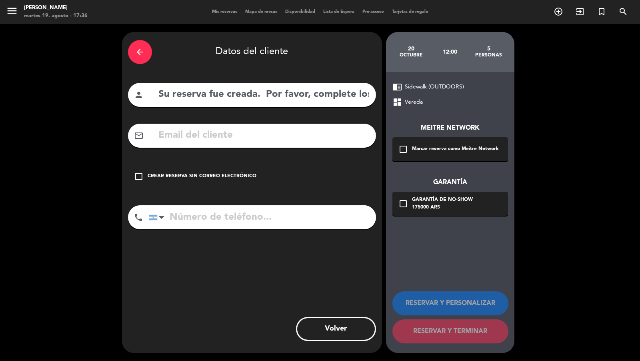
click at [410, 154] on div "check_box_outline_blank Marcar reserva como Meitre Network" at bounding box center [450, 149] width 116 height 24
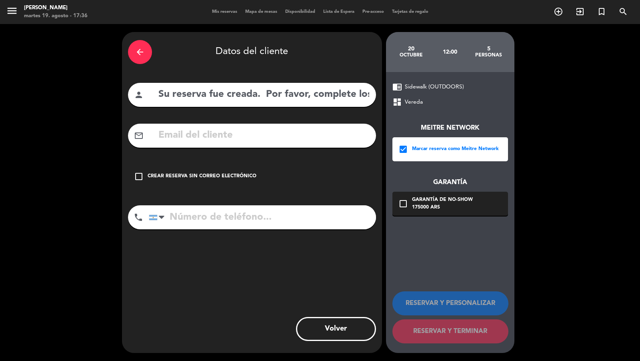
click at [412, 194] on div "check_box_outline_blank Garantía de no-show 175000 ARS" at bounding box center [450, 204] width 116 height 24
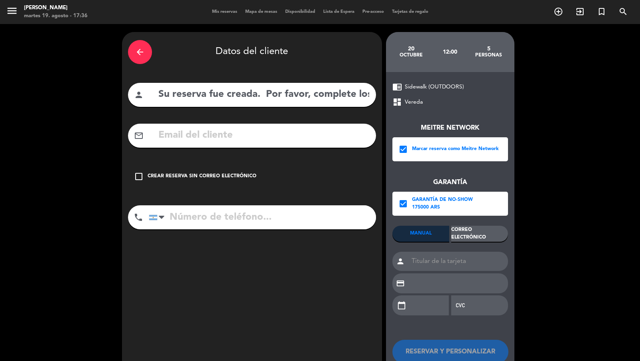
click at [457, 228] on div "Correo Electrónico" at bounding box center [479, 234] width 57 height 16
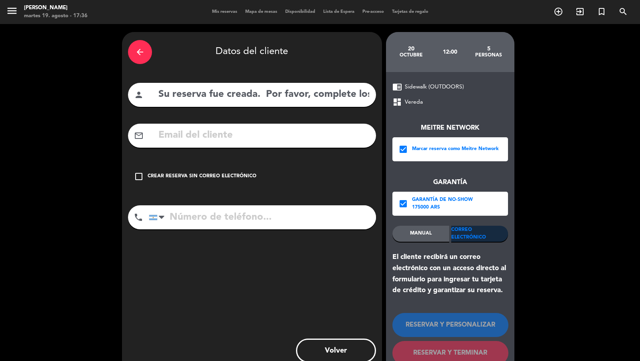
click at [338, 127] on div "mail_outline" at bounding box center [252, 136] width 248 height 24
click at [282, 97] on input "Su reserva fue creada. Por favor, complete los datos de garantía que le solicit…" at bounding box center [264, 94] width 212 height 16
paste input "[PERSON_NAME]"
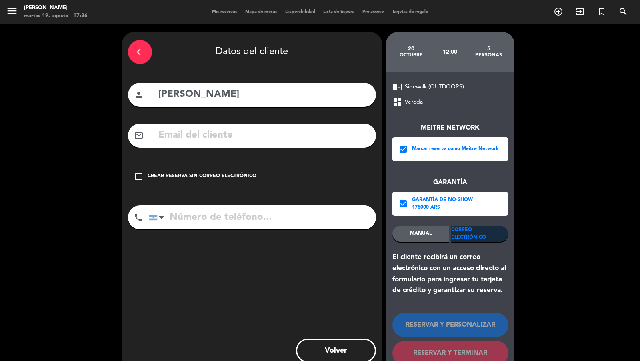
type input "[PERSON_NAME]"
click at [252, 138] on input "text" at bounding box center [264, 135] width 212 height 16
paste input "[EMAIL_ADDRESS][DOMAIN_NAME]"
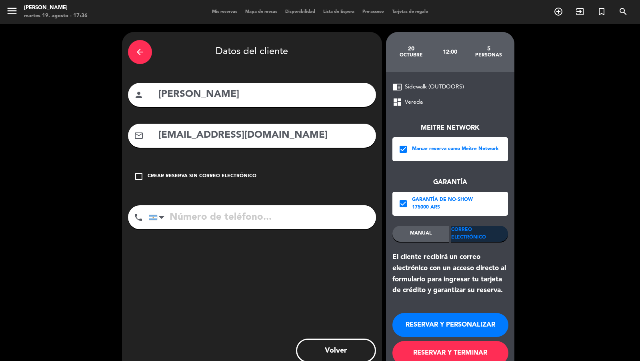
type input "[EMAIL_ADDRESS][DOMAIN_NAME]"
click at [253, 210] on input "tel" at bounding box center [262, 217] width 227 height 24
click at [336, 215] on input "tel" at bounding box center [262, 217] width 227 height 24
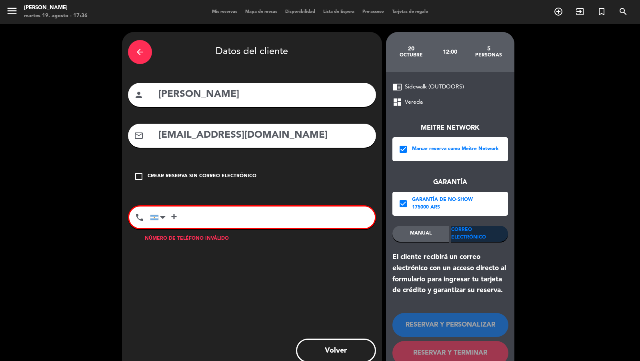
paste input "55 81987430738"
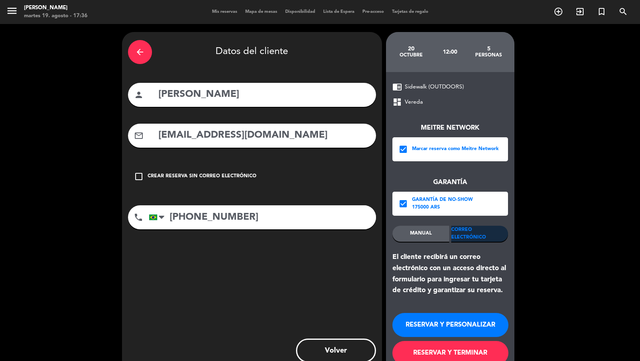
type input "[PHONE_NUMBER]"
drag, startPoint x: 447, startPoint y: 351, endPoint x: 449, endPoint y: 329, distance: 22.1
click at [447, 350] on button "RESERVAR Y TERMINAR" at bounding box center [450, 353] width 116 height 24
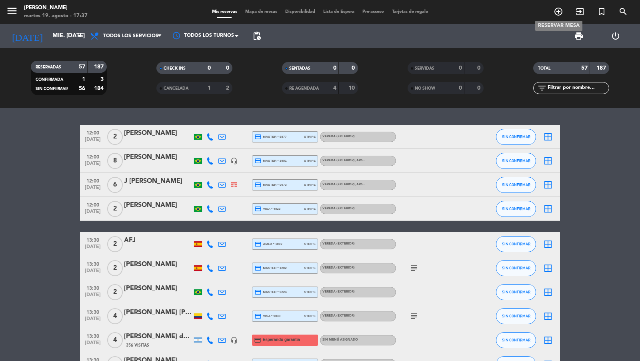
click at [563, 14] on span "add_circle_outline" at bounding box center [558, 12] width 22 height 14
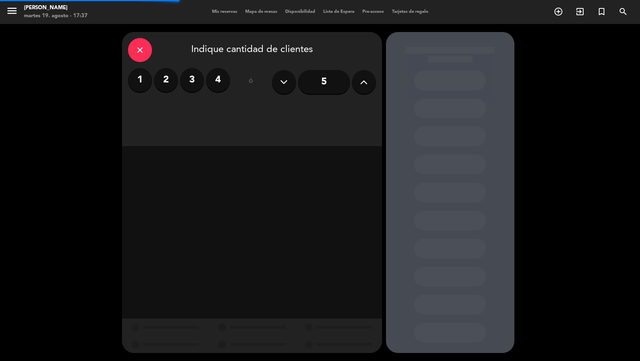
click at [371, 84] on button at bounding box center [364, 82] width 24 height 24
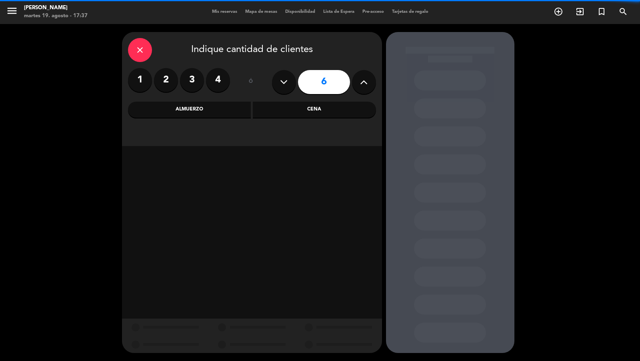
click at [371, 84] on button at bounding box center [364, 82] width 24 height 24
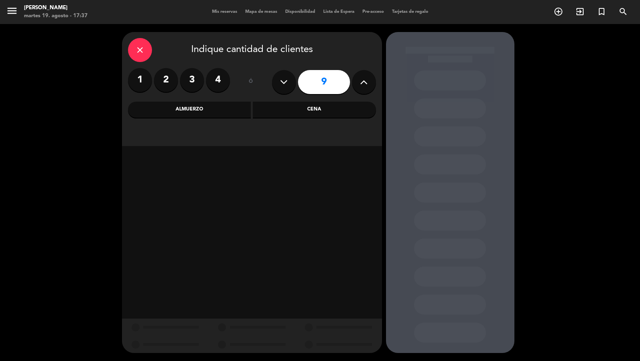
click at [371, 84] on button at bounding box center [364, 82] width 24 height 24
type input "10"
click at [299, 114] on div "Cena" at bounding box center [314, 110] width 123 height 16
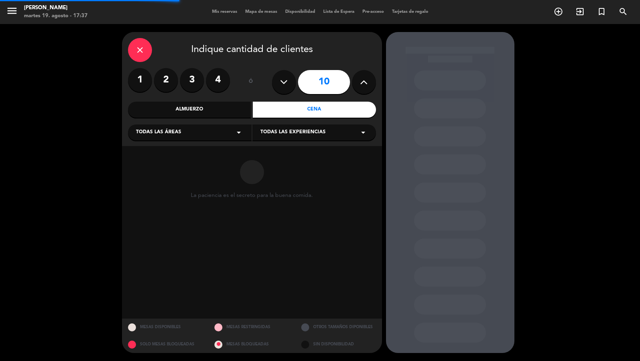
click at [248, 122] on div "close Indique cantidad de clientes 1 2 3 4 ó 10 Almuerzo Cena Todas las áreas a…" at bounding box center [252, 89] width 260 height 114
click at [242, 127] on div "Todas las áreas arrow_drop_down" at bounding box center [190, 132] width 124 height 16
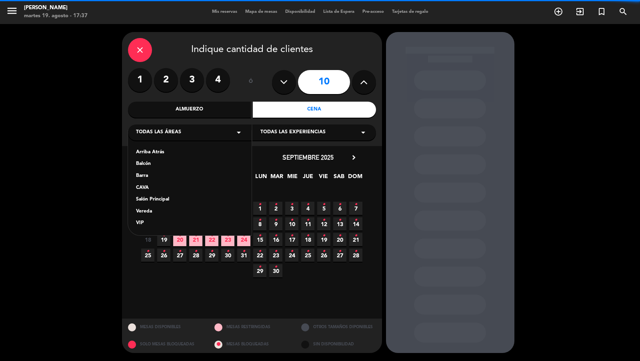
click at [171, 211] on div "Vereda" at bounding box center [190, 212] width 108 height 8
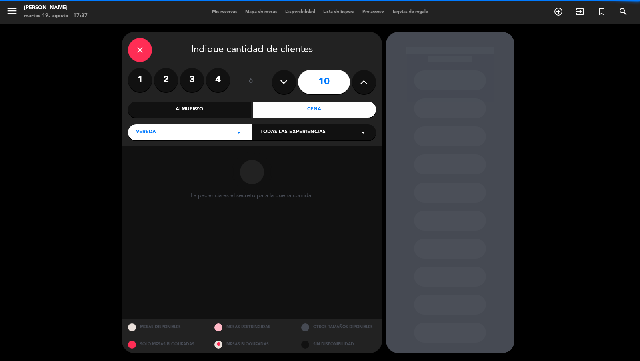
click at [271, 133] on span "Todas las experiencias" at bounding box center [292, 132] width 65 height 8
click at [270, 152] on div "Sidewalk (OUTDOORS)" at bounding box center [314, 152] width 108 height 8
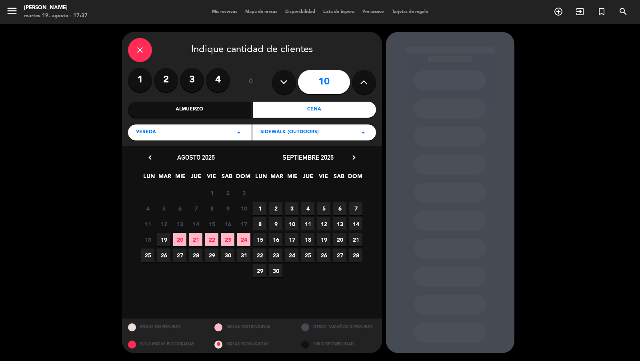
click at [347, 158] on div "septiembre 2025 chevron_right" at bounding box center [308, 157] width 112 height 11
click at [353, 158] on icon "chevron_right" at bounding box center [353, 157] width 8 height 8
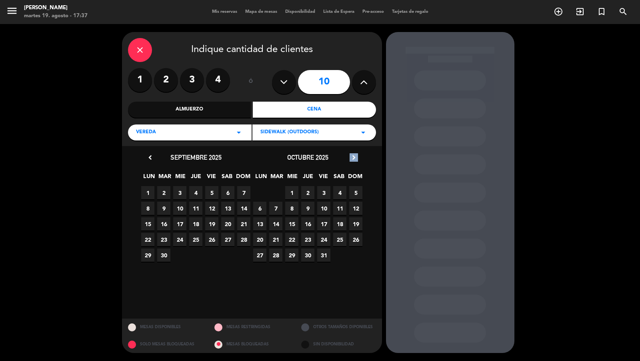
click at [353, 158] on icon "chevron_right" at bounding box center [353, 157] width 8 height 8
click at [309, 228] on span "13" at bounding box center [307, 223] width 13 height 13
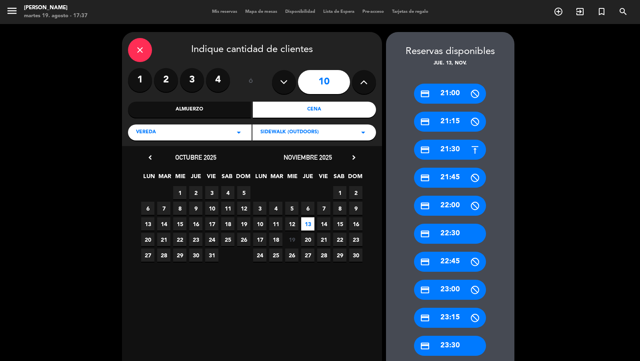
scroll to position [45, 0]
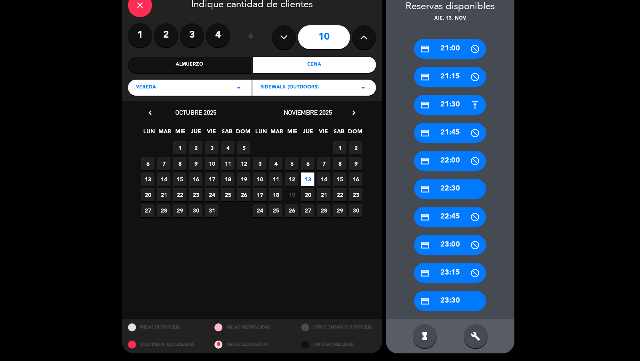
click at [471, 341] on div "build" at bounding box center [475, 336] width 24 height 24
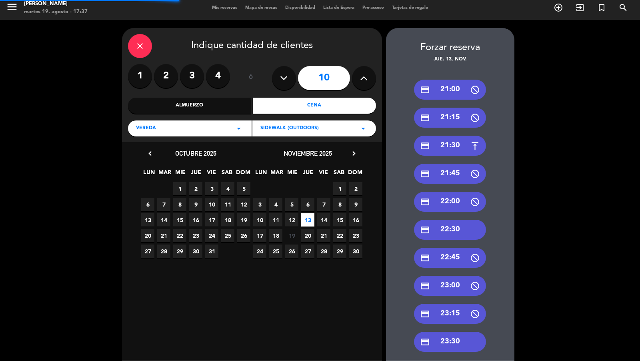
scroll to position [0, 0]
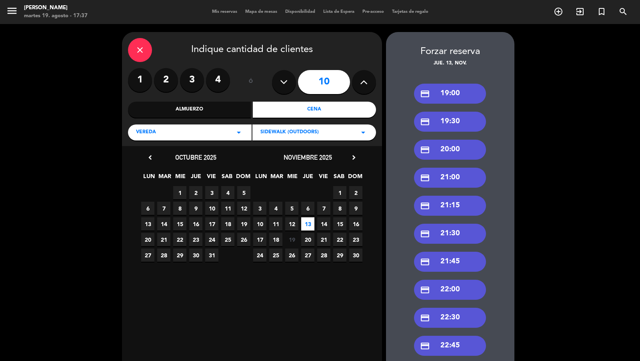
click at [449, 94] on div "credit_card 19:00" at bounding box center [450, 94] width 72 height 20
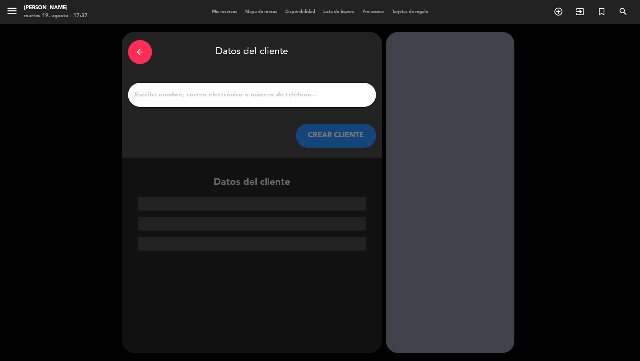
click at [355, 92] on input "1" at bounding box center [252, 94] width 236 height 11
paste input "[PERSON_NAME]"
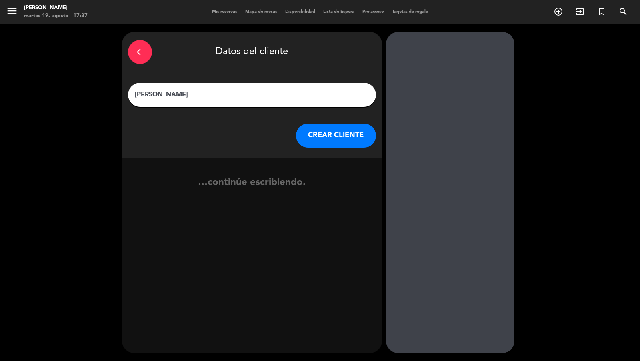
type input "[PERSON_NAME]"
click at [353, 127] on button "CREAR CLIENTE" at bounding box center [336, 136] width 80 height 24
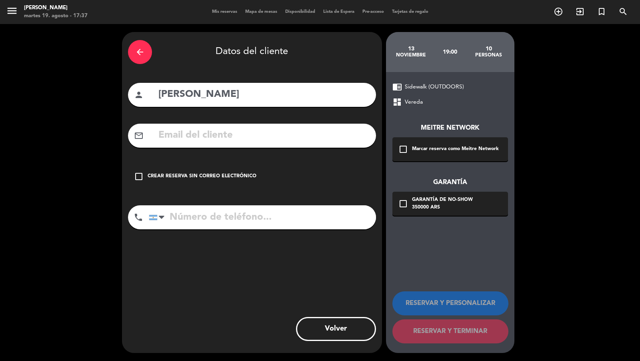
click at [420, 154] on div "check_box_outline_blank Marcar reserva como Meitre Network" at bounding box center [450, 149] width 116 height 24
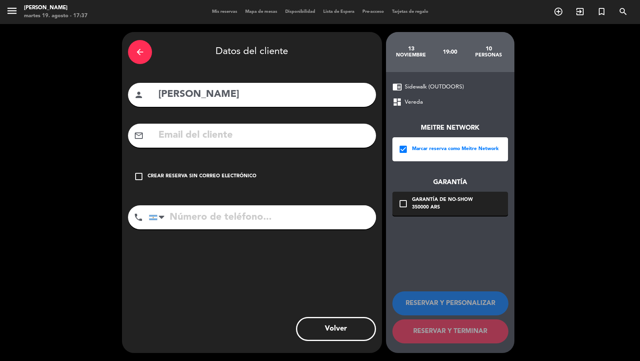
click at [420, 207] on div "350000 ARS" at bounding box center [442, 208] width 61 height 8
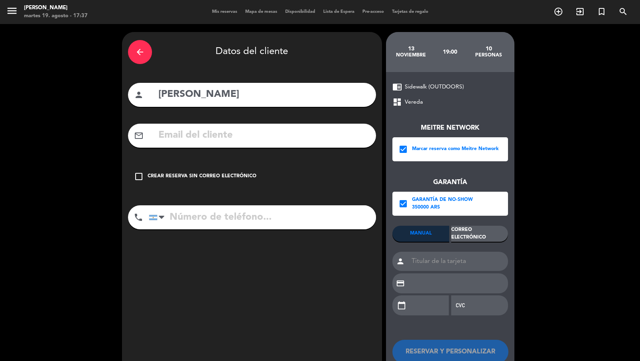
click at [471, 235] on div "Correo Electrónico" at bounding box center [479, 234] width 57 height 16
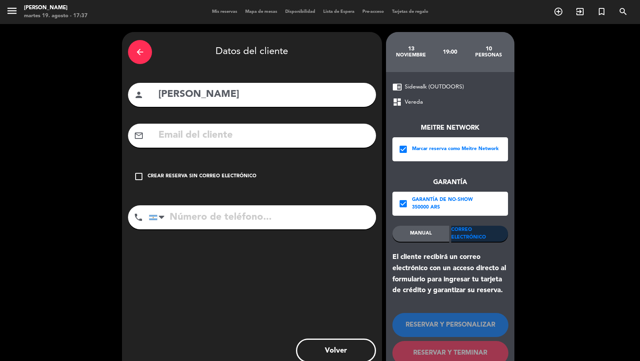
click at [352, 138] on input "text" at bounding box center [264, 135] width 212 height 16
paste input "[EMAIL_ADDRESS][DOMAIN_NAME]"
click at [280, 135] on input "[EMAIL_ADDRESS][DOMAIN_NAME]" at bounding box center [264, 135] width 212 height 16
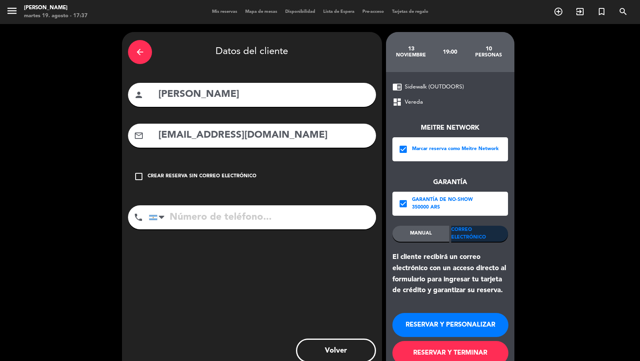
type input "[EMAIL_ADDRESS][DOMAIN_NAME]"
click at [272, 218] on input "tel" at bounding box center [262, 217] width 227 height 24
paste input "[PHONE_NUMBER]"
click at [325, 219] on input "[PHONE_NUMBER]" at bounding box center [262, 217] width 227 height 24
type input "[PHONE_NUMBER]"
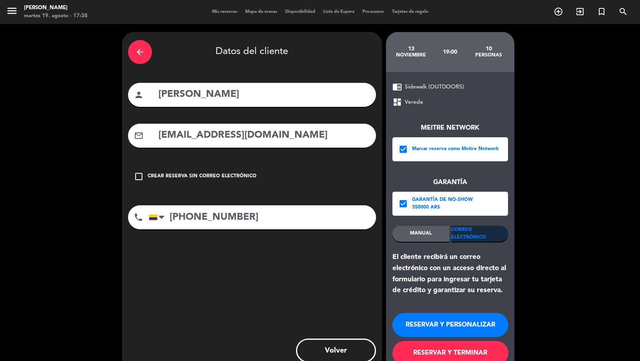
click at [425, 357] on button "RESERVAR Y TERMINAR" at bounding box center [450, 353] width 116 height 24
